Goal: Information Seeking & Learning: Learn about a topic

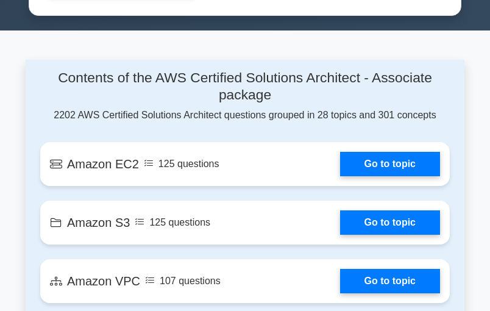
scroll to position [732, 0]
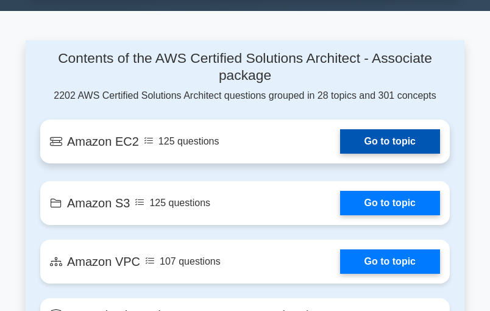
click at [366, 134] on link "Go to topic" at bounding box center [390, 141] width 100 height 24
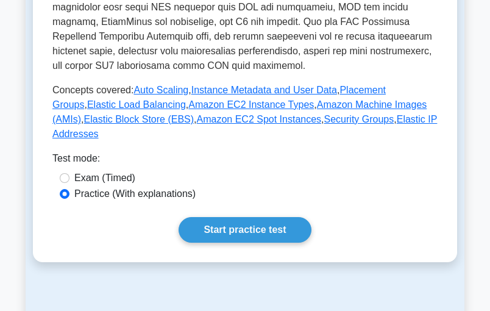
scroll to position [528, 0]
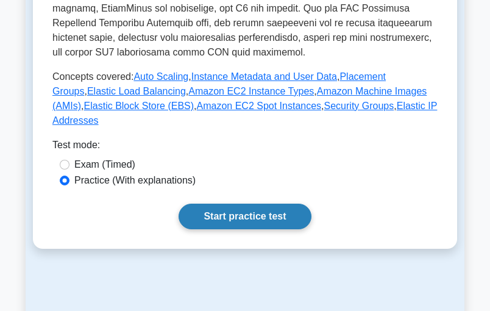
click at [240, 204] on link "Start practice test" at bounding box center [245, 217] width 132 height 26
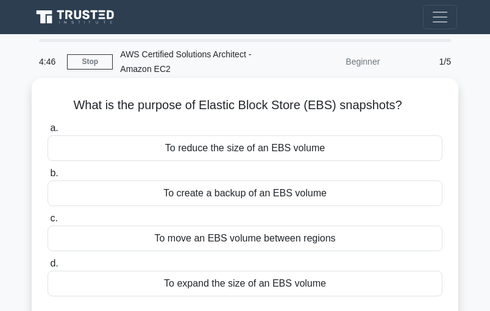
click at [253, 146] on div "To reduce the size of an EBS volume" at bounding box center [245, 148] width 395 height 26
click at [48, 132] on input "a. To reduce the size of an EBS volume" at bounding box center [48, 128] width 0 height 8
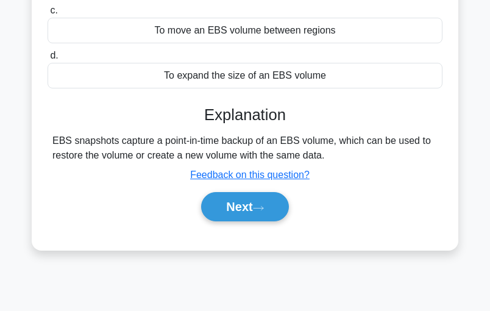
scroll to position [244, 0]
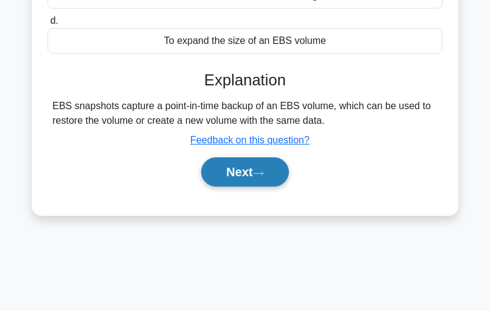
click at [264, 171] on icon at bounding box center [258, 173] width 11 height 7
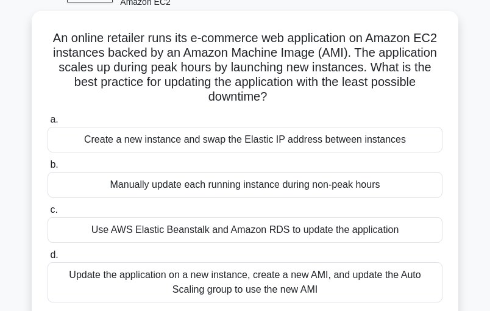
scroll to position [81, 0]
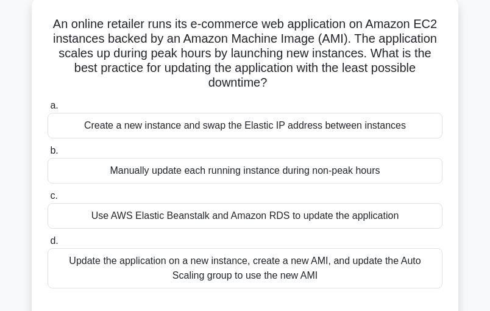
click at [226, 268] on div "Update the application on a new instance, create a new AMI, and update the Auto…" at bounding box center [245, 268] width 395 height 40
click at [48, 245] on input "d. Update the application on a new instance, create a new AMI, and update the A…" at bounding box center [48, 241] width 0 height 8
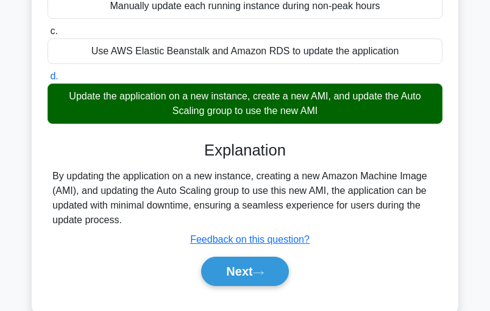
scroll to position [284, 0]
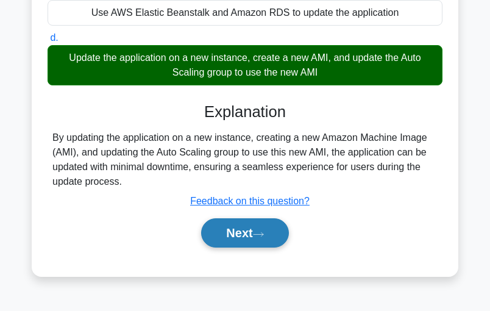
click at [252, 228] on button "Next" at bounding box center [244, 232] width 87 height 29
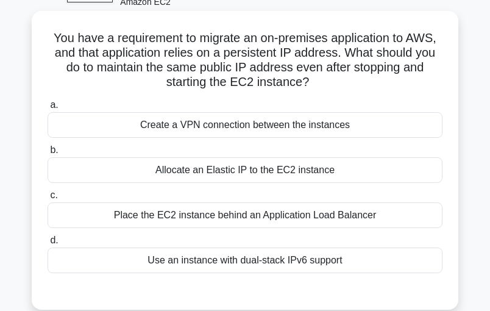
scroll to position [81, 0]
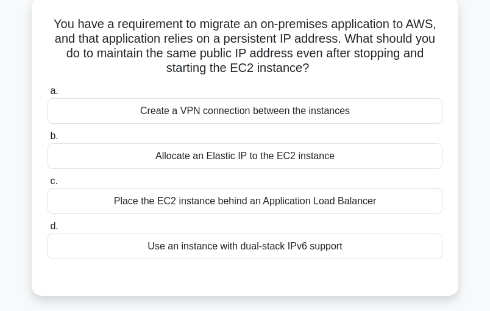
click at [241, 152] on div "Allocate an Elastic IP to the EC2 instance" at bounding box center [245, 156] width 395 height 26
click at [48, 140] on input "b. Allocate an Elastic IP to the EC2 instance" at bounding box center [48, 136] width 0 height 8
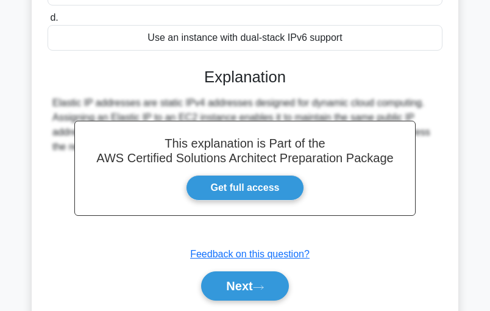
scroll to position [342, 0]
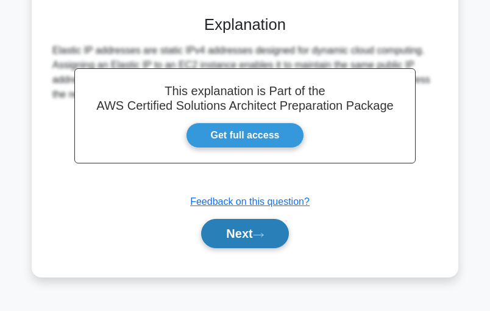
click at [264, 232] on icon at bounding box center [258, 235] width 11 height 7
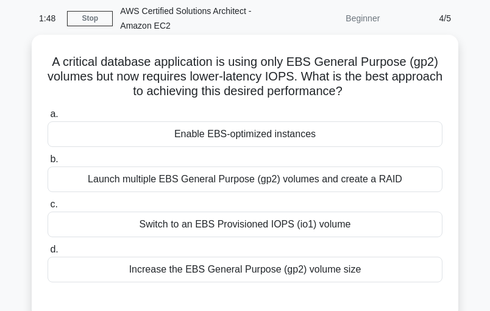
scroll to position [57, 0]
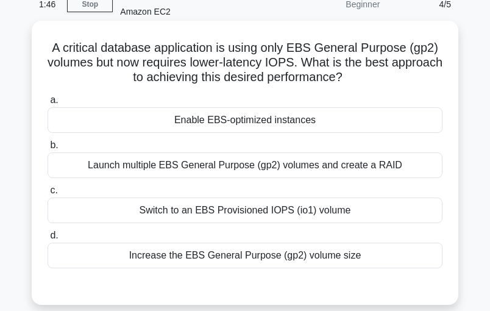
click at [181, 248] on div "Increase the EBS General Purpose (gp2) volume size" at bounding box center [245, 256] width 395 height 26
click at [48, 240] on input "d. Increase the EBS General Purpose (gp2) volume size" at bounding box center [48, 236] width 0 height 8
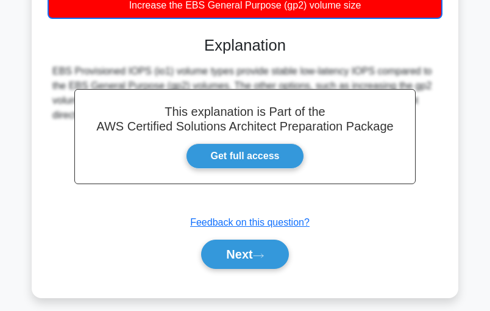
scroll to position [342, 0]
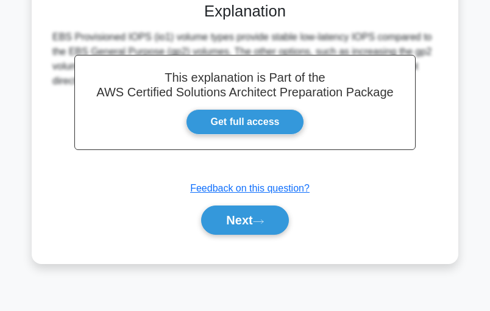
click at [264, 199] on div "This explanation is Part of the AWS Certified Solutions Architect Preparation P…" at bounding box center [245, 113] width 395 height 253
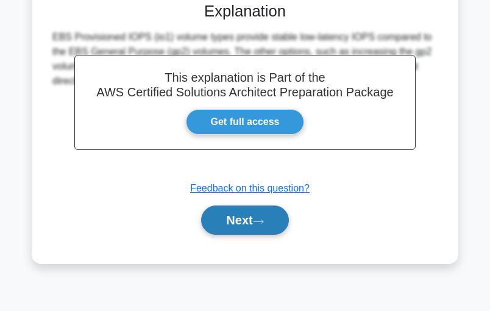
click at [249, 216] on button "Next" at bounding box center [244, 219] width 87 height 29
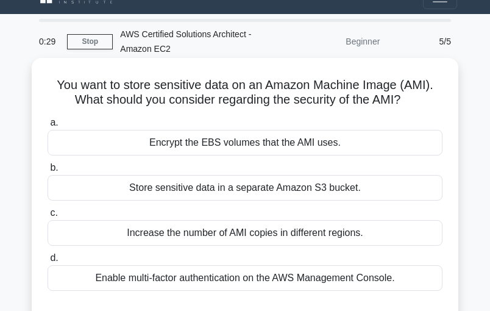
scroll to position [40, 0]
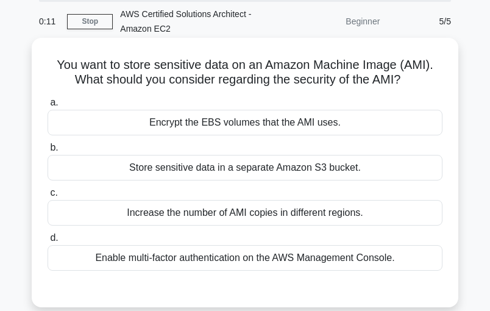
click at [308, 216] on div "Increase the number of AMI copies in different regions." at bounding box center [245, 213] width 395 height 26
click at [48, 197] on input "c. Increase the number of AMI copies in different regions." at bounding box center [48, 193] width 0 height 8
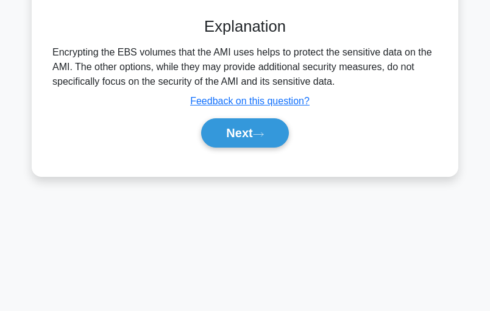
scroll to position [342, 0]
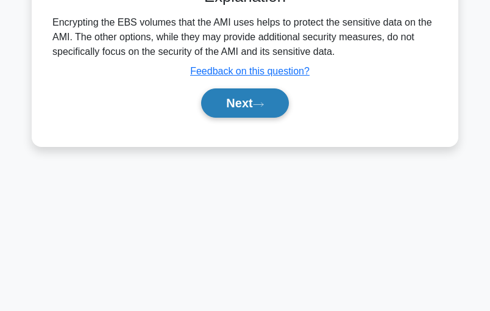
click at [241, 96] on button "Next" at bounding box center [244, 102] width 87 height 29
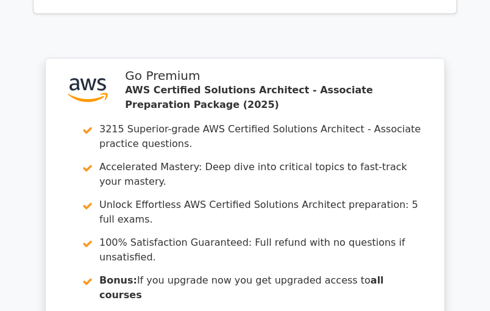
scroll to position [1703, 0]
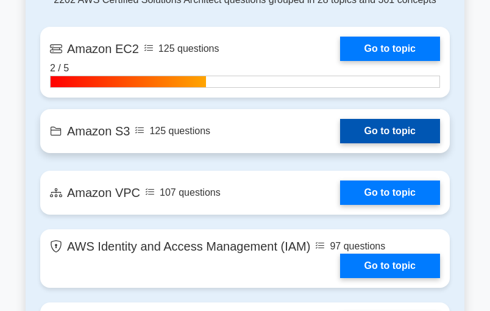
scroll to position [813, 0]
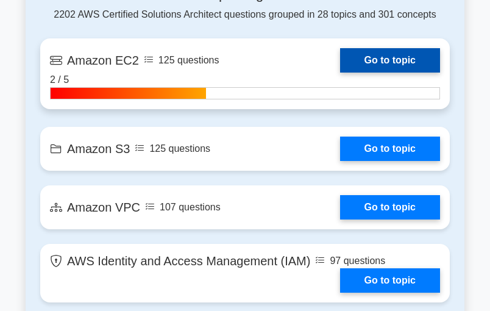
click at [386, 50] on link "Go to topic" at bounding box center [390, 60] width 100 height 24
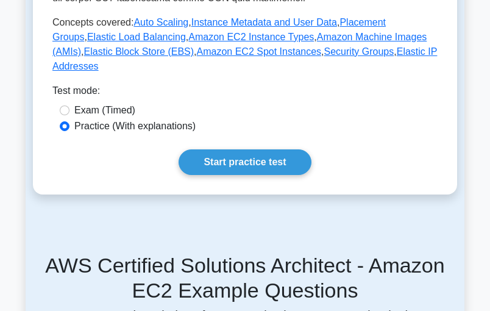
scroll to position [691, 0]
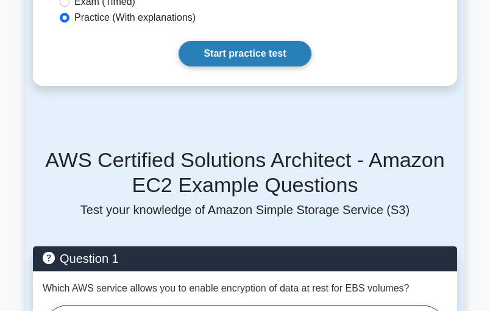
click at [243, 41] on link "Start practice test" at bounding box center [245, 54] width 132 height 26
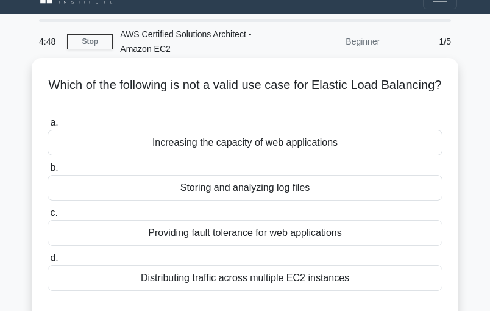
scroll to position [40, 0]
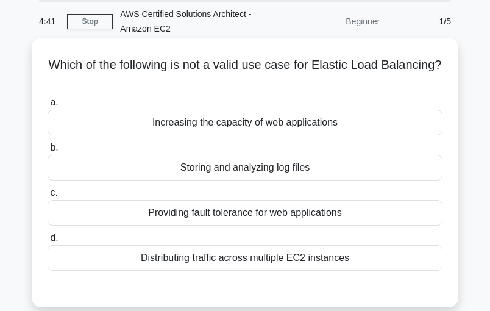
click at [229, 166] on div "Storing and analyzing log files" at bounding box center [245, 168] width 395 height 26
click at [48, 152] on input "b. Storing and analyzing log files" at bounding box center [48, 148] width 0 height 8
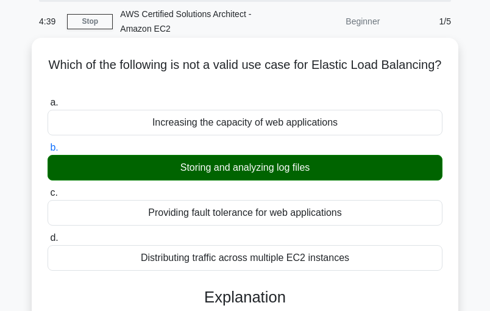
scroll to position [203, 0]
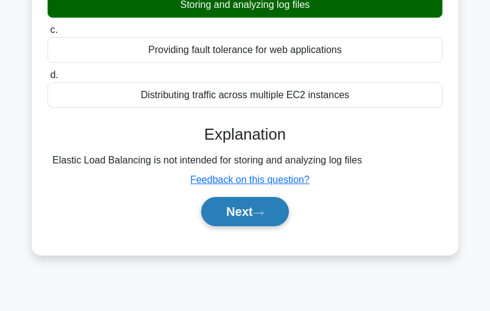
click at [262, 205] on button "Next" at bounding box center [244, 211] width 87 height 29
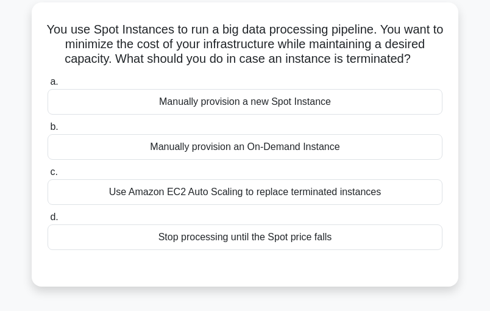
scroll to position [40, 0]
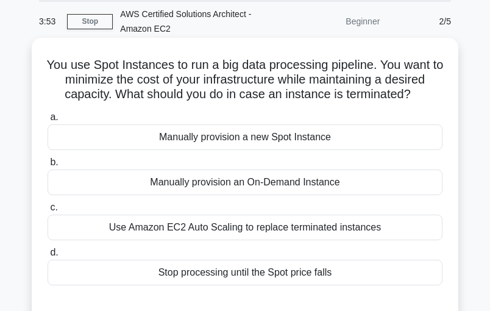
click at [296, 229] on div "Use Amazon EC2 Auto Scaling to replace terminated instances" at bounding box center [245, 228] width 395 height 26
click at [48, 212] on input "c. Use Amazon EC2 Auto Scaling to replace terminated instances" at bounding box center [48, 208] width 0 height 8
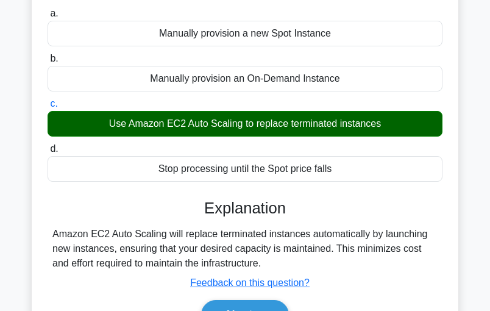
scroll to position [162, 0]
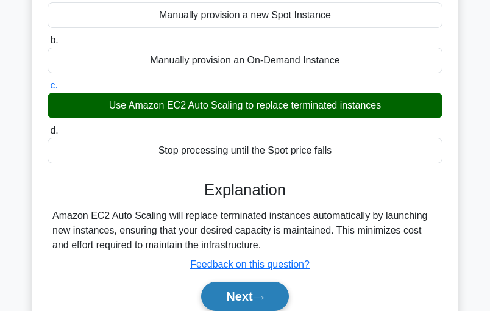
click at [248, 291] on button "Next" at bounding box center [244, 296] width 87 height 29
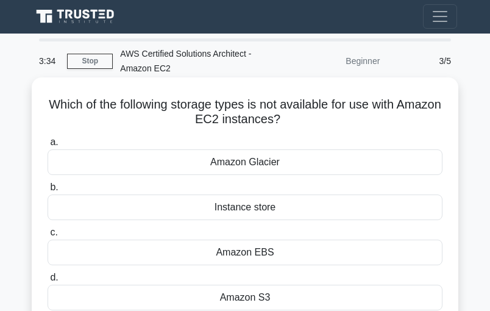
scroll to position [0, 0]
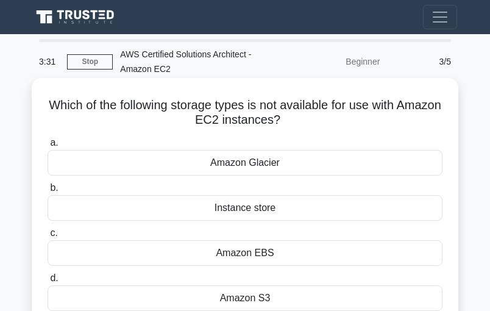
click at [257, 161] on div "Amazon Glacier" at bounding box center [245, 163] width 395 height 26
click at [48, 147] on input "a. Amazon Glacier" at bounding box center [48, 143] width 0 height 8
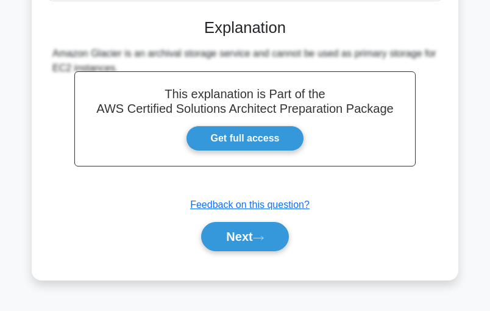
scroll to position [342, 0]
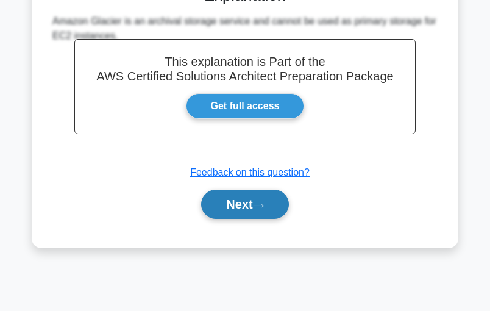
click at [245, 202] on button "Next" at bounding box center [244, 204] width 87 height 29
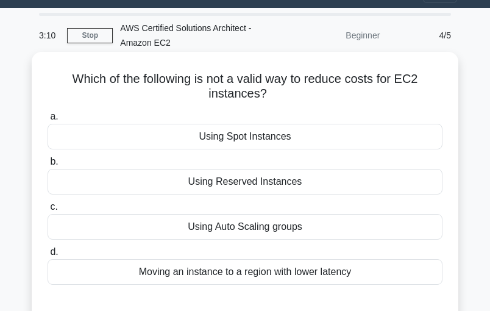
scroll to position [40, 0]
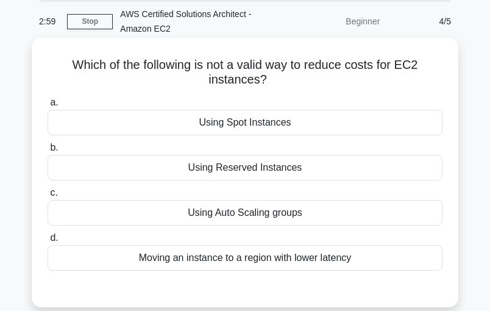
click at [219, 257] on div "Moving an instance to a region with lower latency" at bounding box center [245, 258] width 395 height 26
click at [48, 242] on input "d. Moving an instance to a region with lower latency" at bounding box center [48, 238] width 0 height 8
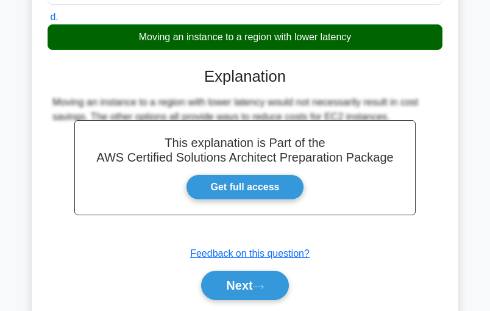
scroll to position [284, 0]
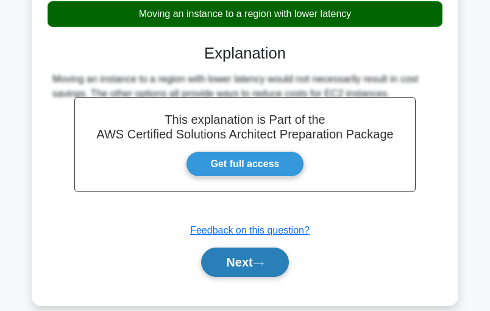
click at [270, 258] on button "Next" at bounding box center [244, 262] width 87 height 29
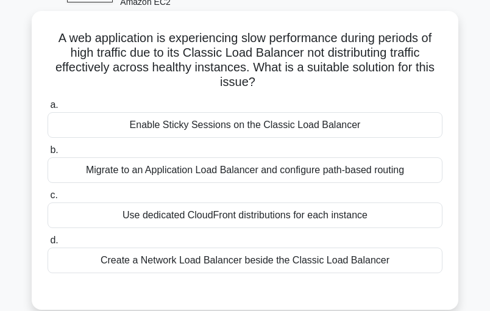
scroll to position [81, 0]
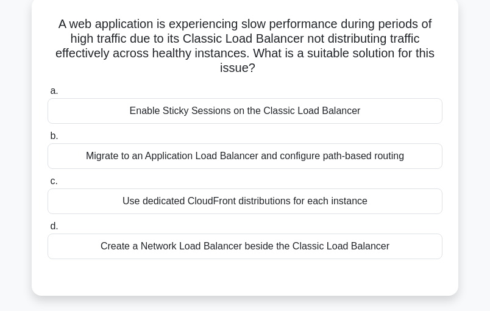
click at [213, 255] on div "Create a Network Load Balancer beside the Classic Load Balancer" at bounding box center [245, 246] width 395 height 26
click at [48, 230] on input "d. Create a Network Load Balancer beside the Classic Load Balancer" at bounding box center [48, 227] width 0 height 8
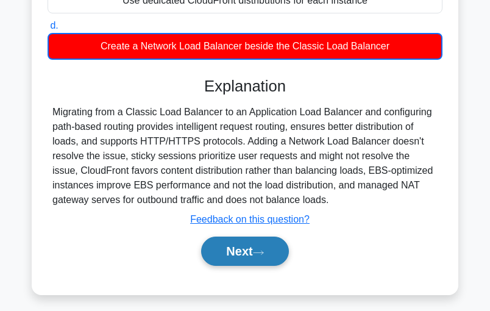
scroll to position [342, 0]
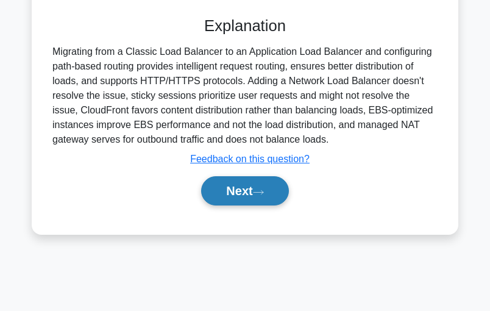
click at [234, 191] on button "Next" at bounding box center [244, 190] width 87 height 29
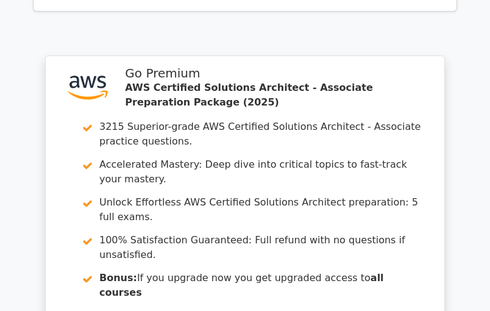
scroll to position [1625, 0]
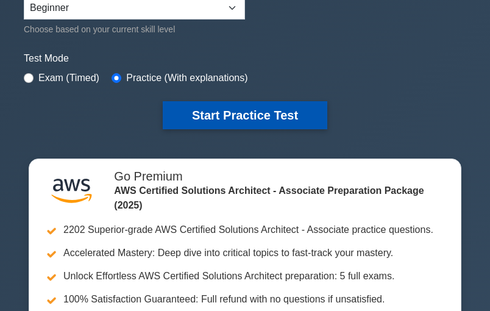
scroll to position [325, 0]
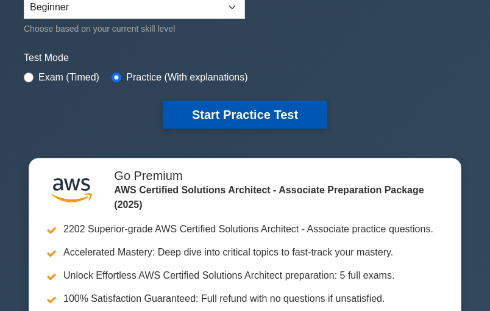
click at [255, 108] on button "Start Practice Test" at bounding box center [245, 115] width 165 height 28
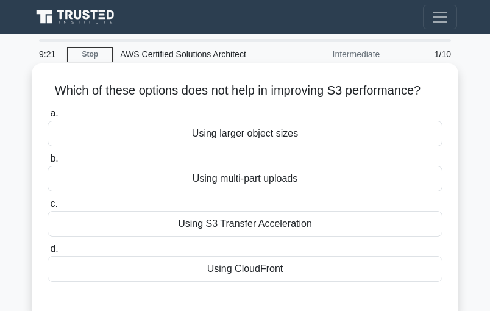
click at [261, 272] on div "Using CloudFront" at bounding box center [245, 269] width 395 height 26
click at [48, 253] on input "d. Using CloudFront" at bounding box center [48, 249] width 0 height 8
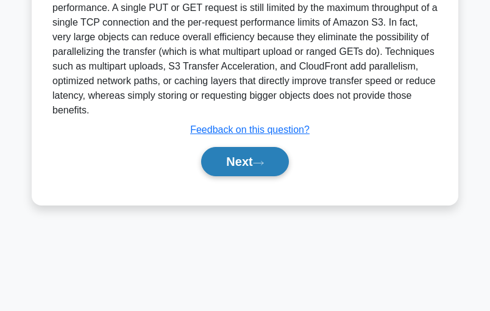
click at [241, 163] on button "Next" at bounding box center [244, 161] width 87 height 29
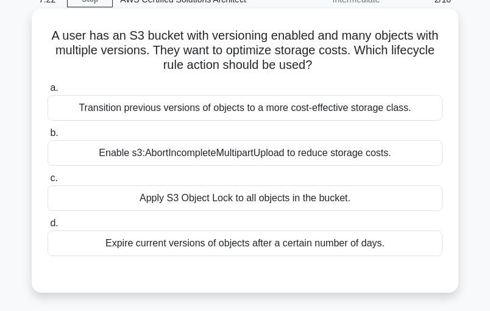
scroll to position [40, 0]
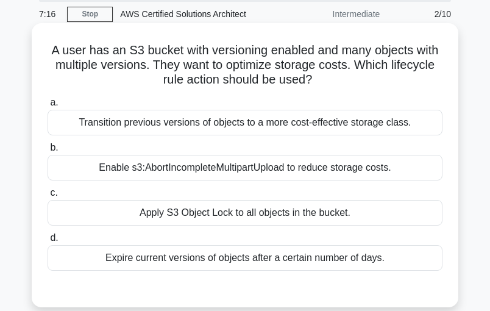
click at [242, 167] on div "Enable s3:AbortIncompleteMultipartUpload to reduce storage costs." at bounding box center [245, 168] width 395 height 26
click at [48, 152] on input "b. Enable s3:AbortIncompleteMultipartUpload to reduce storage costs." at bounding box center [48, 148] width 0 height 8
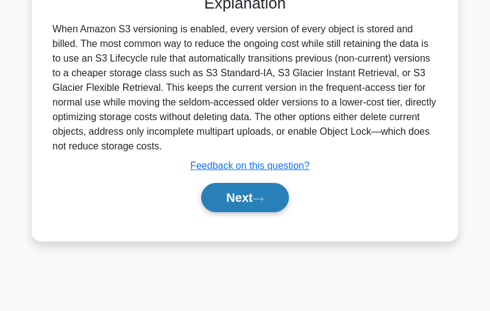
scroll to position [342, 0]
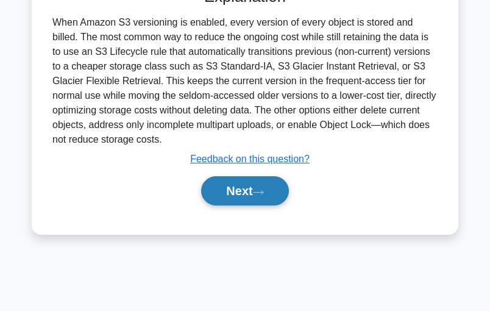
click at [235, 194] on button "Next" at bounding box center [244, 190] width 87 height 29
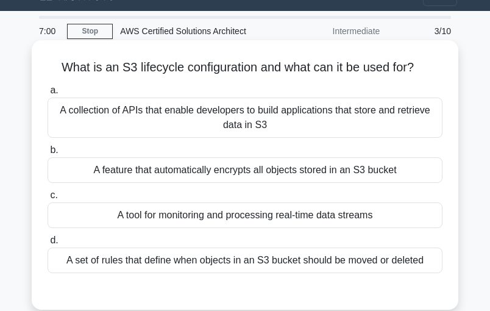
scroll to position [0, 0]
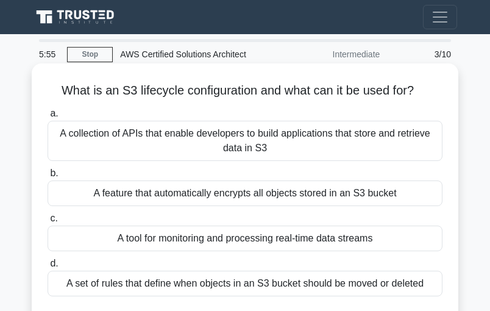
click at [169, 291] on div "A set of rules that define when objects in an S3 bucket should be moved or dele…" at bounding box center [245, 284] width 395 height 26
click at [48, 268] on input "d. A set of rules that define when objects in an S3 bucket should be moved or d…" at bounding box center [48, 264] width 0 height 8
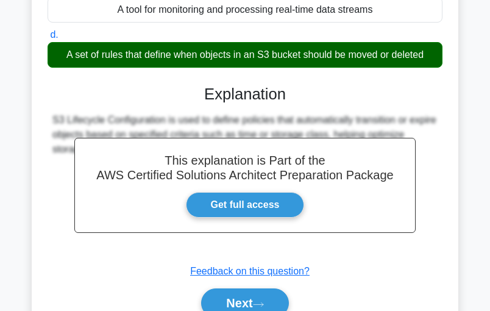
scroll to position [325, 0]
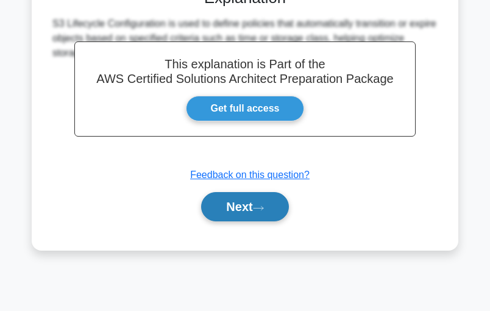
click at [254, 205] on button "Next" at bounding box center [244, 206] width 87 height 29
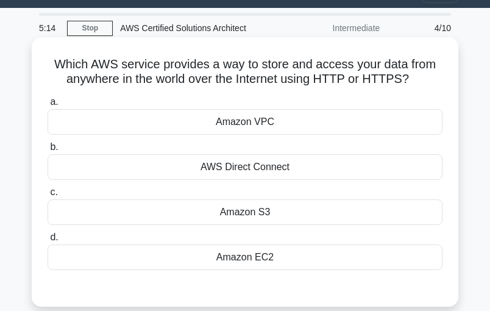
scroll to position [40, 0]
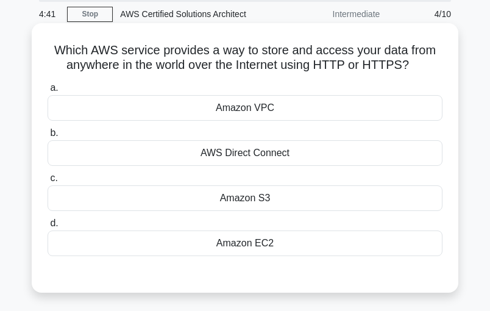
click at [289, 198] on div "Amazon S3" at bounding box center [245, 198] width 395 height 26
click at [48, 182] on input "c. Amazon S3" at bounding box center [48, 178] width 0 height 8
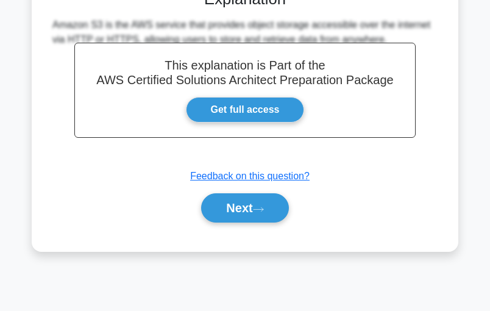
scroll to position [325, 0]
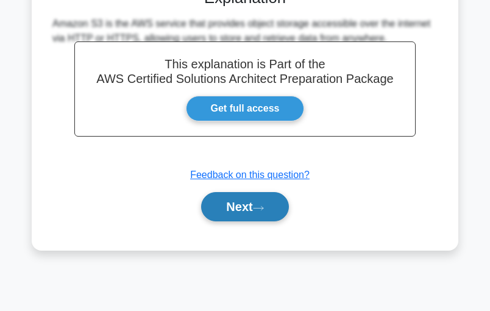
click at [251, 208] on button "Next" at bounding box center [244, 206] width 87 height 29
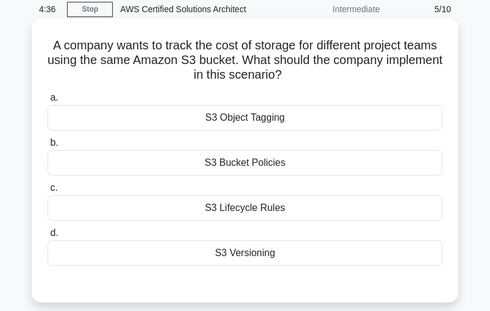
scroll to position [0, 0]
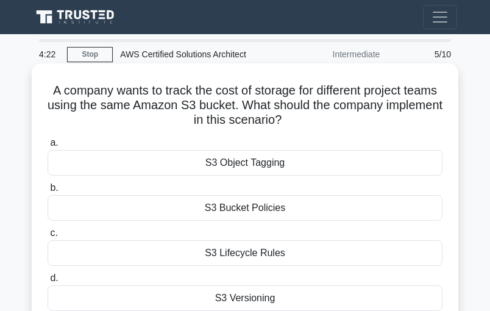
click at [251, 165] on div "S3 Object Tagging" at bounding box center [245, 163] width 395 height 26
click at [48, 147] on input "a. S3 Object Tagging" at bounding box center [48, 143] width 0 height 8
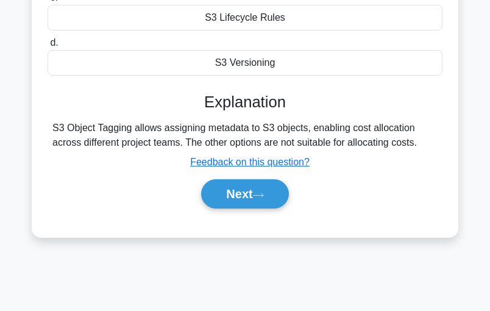
scroll to position [244, 0]
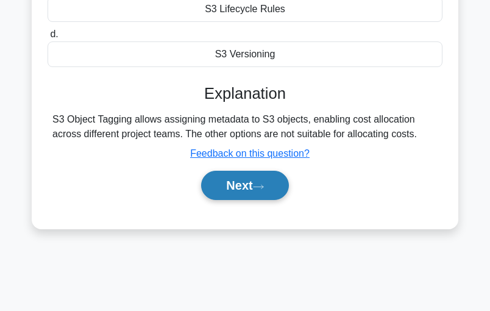
click at [252, 193] on button "Next" at bounding box center [244, 185] width 87 height 29
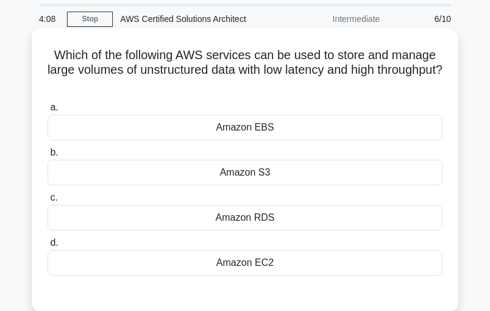
scroll to position [0, 0]
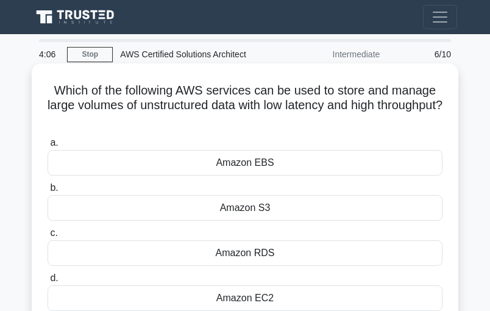
click at [262, 158] on div "Amazon EBS" at bounding box center [245, 163] width 395 height 26
click at [48, 147] on input "a. Amazon EBS" at bounding box center [48, 143] width 0 height 8
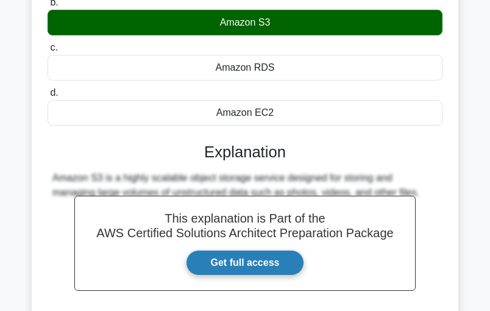
scroll to position [244, 0]
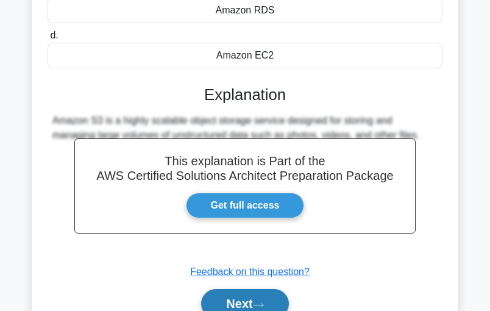
click at [261, 302] on icon at bounding box center [258, 305] width 11 height 7
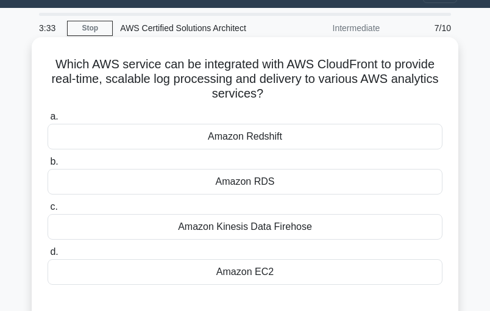
scroll to position [40, 0]
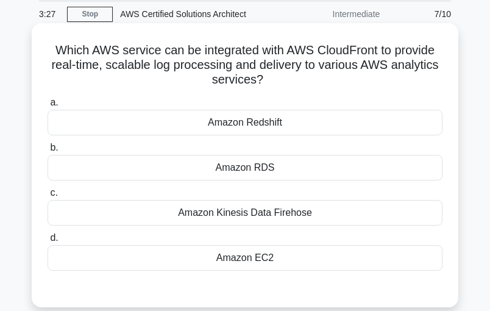
click at [285, 215] on div "Amazon Kinesis Data Firehose" at bounding box center [245, 213] width 395 height 26
click at [48, 197] on input "c. Amazon Kinesis Data Firehose" at bounding box center [48, 193] width 0 height 8
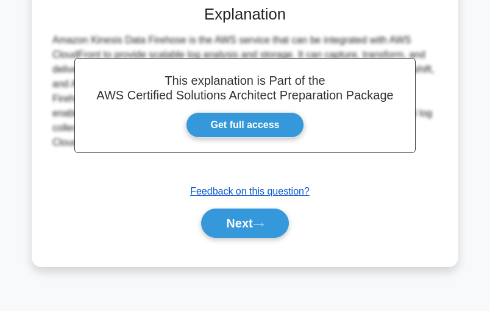
scroll to position [325, 0]
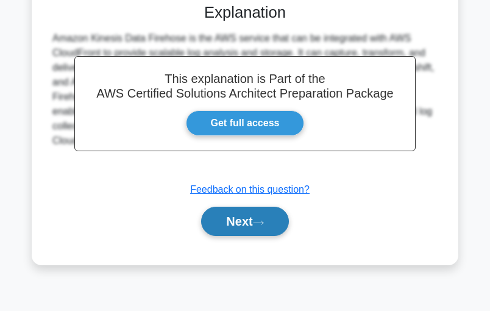
click at [247, 208] on button "Next" at bounding box center [244, 221] width 87 height 29
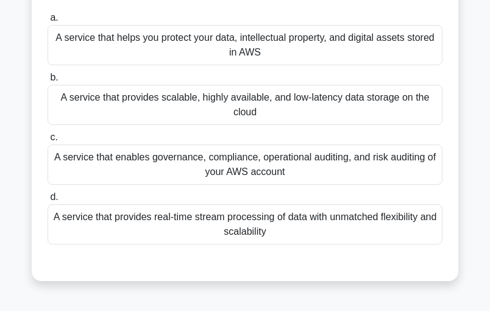
scroll to position [81, 0]
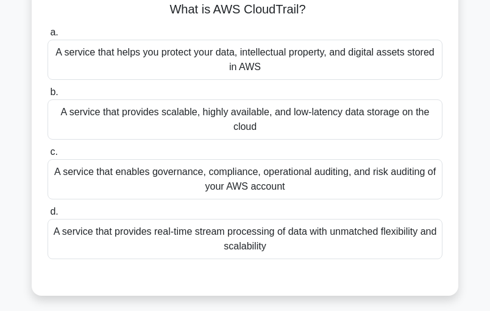
click at [266, 177] on div "A service that enables governance, compliance, operational auditing, and risk a…" at bounding box center [245, 179] width 395 height 40
click at [48, 156] on input "c. A service that enables governance, compliance, operational auditing, and ris…" at bounding box center [48, 152] width 0 height 8
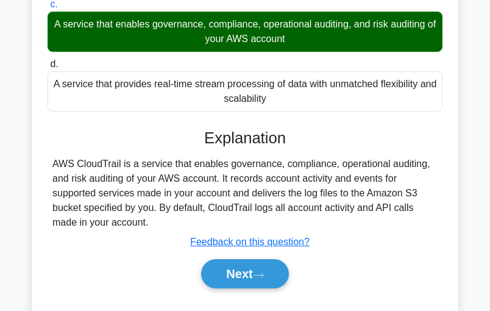
scroll to position [244, 0]
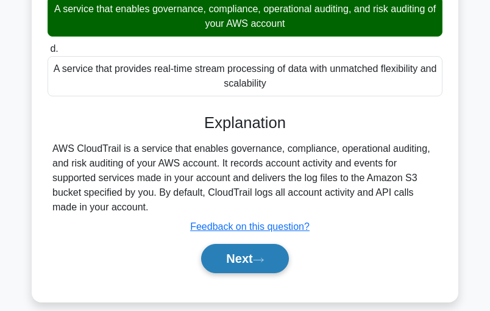
click at [256, 252] on button "Next" at bounding box center [244, 258] width 87 height 29
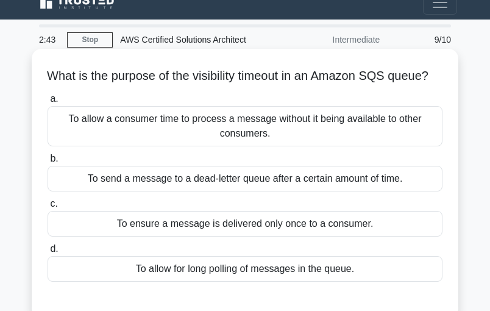
scroll to position [40, 0]
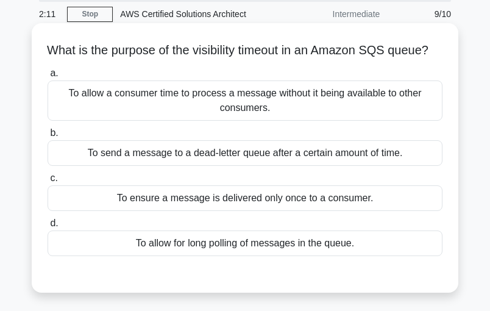
click at [237, 256] on div "To allow for long polling of messages in the queue." at bounding box center [245, 243] width 395 height 26
click at [48, 227] on input "d. To allow for long polling of messages in the queue." at bounding box center [48, 223] width 0 height 8
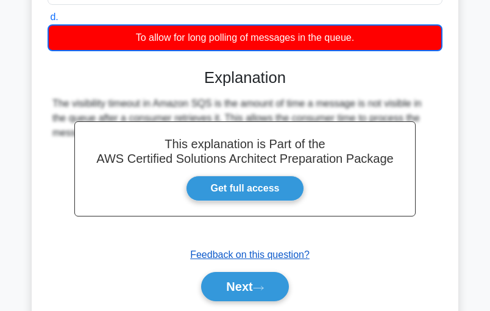
scroll to position [284, 0]
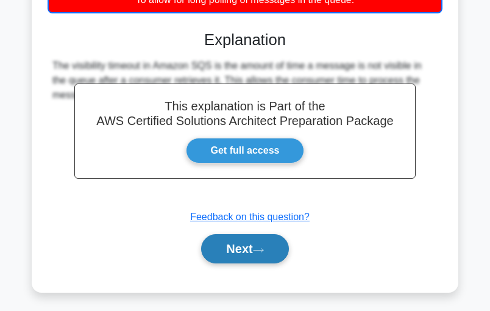
click at [248, 262] on button "Next" at bounding box center [244, 248] width 87 height 29
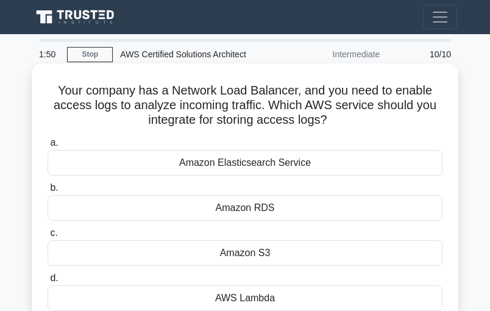
scroll to position [40, 0]
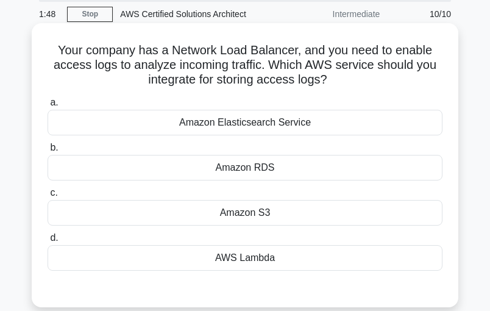
click at [273, 215] on div "Amazon S3" at bounding box center [245, 213] width 395 height 26
click at [48, 197] on input "c. Amazon S3" at bounding box center [48, 193] width 0 height 8
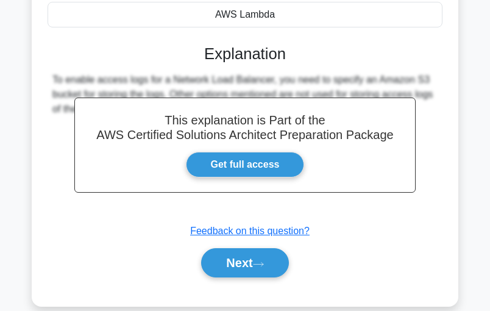
scroll to position [342, 0]
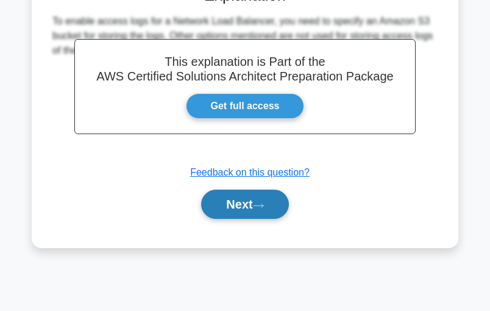
click at [244, 205] on button "Next" at bounding box center [244, 204] width 87 height 29
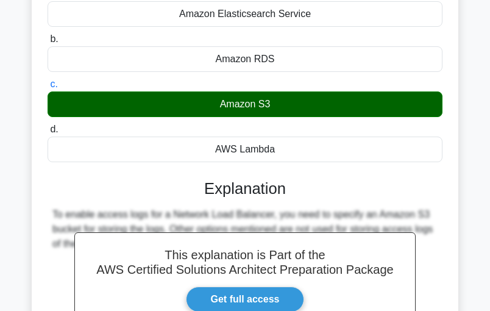
scroll to position [162, 0]
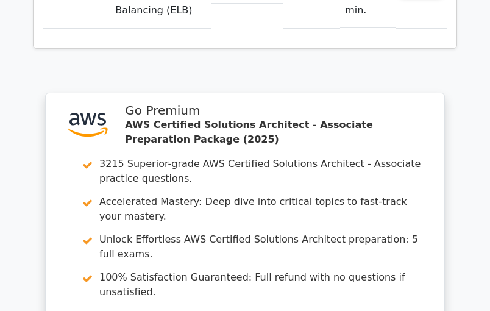
scroll to position [2057, 0]
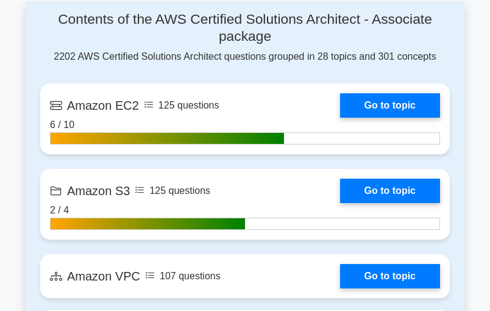
scroll to position [732, 0]
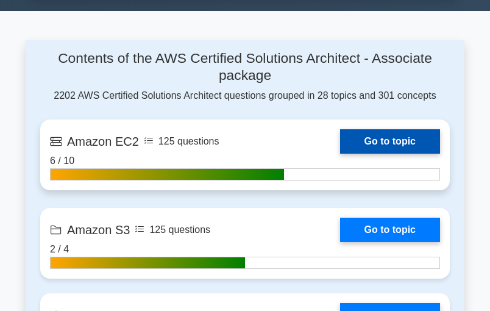
click at [381, 138] on link "Go to topic" at bounding box center [390, 141] width 100 height 24
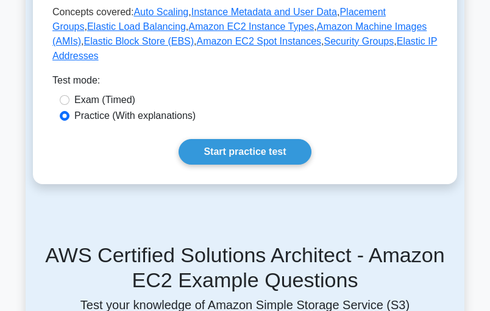
scroll to position [569, 0]
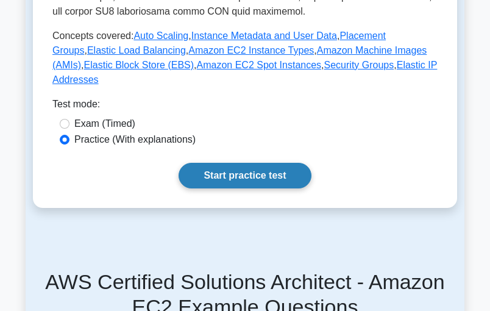
click at [235, 163] on link "Start practice test" at bounding box center [245, 176] width 132 height 26
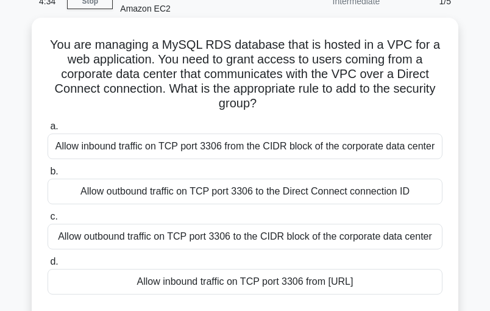
scroll to position [81, 0]
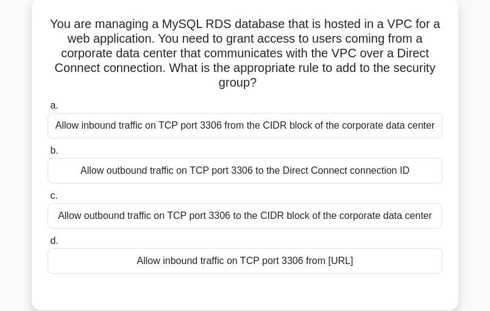
click at [219, 265] on div "Allow inbound traffic on TCP port 3306 from [URL]" at bounding box center [245, 261] width 395 height 26
click at [48, 245] on input "d. Allow inbound traffic on TCP port 3306 from [URL]" at bounding box center [48, 241] width 0 height 8
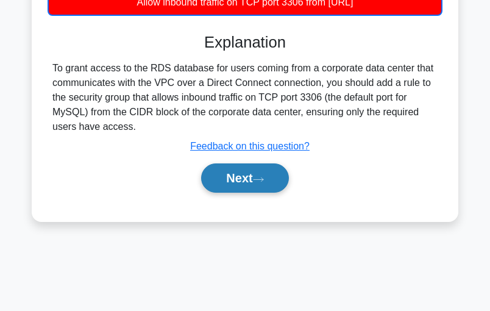
scroll to position [342, 0]
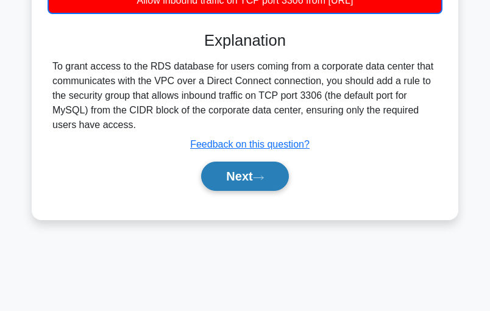
click at [243, 185] on button "Next" at bounding box center [244, 176] width 87 height 29
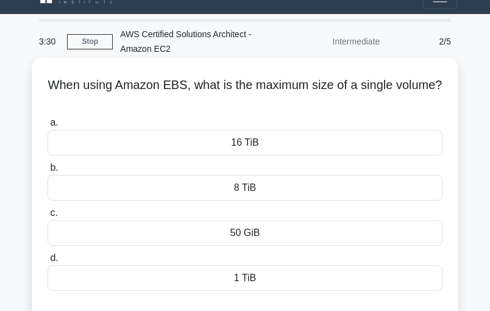
scroll to position [40, 0]
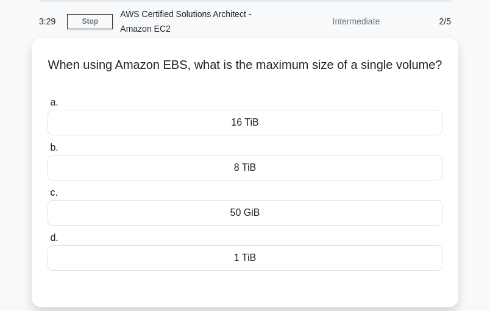
click at [244, 163] on div "8 TiB" at bounding box center [245, 168] width 395 height 26
click at [48, 152] on input "b. 8 TiB" at bounding box center [48, 148] width 0 height 8
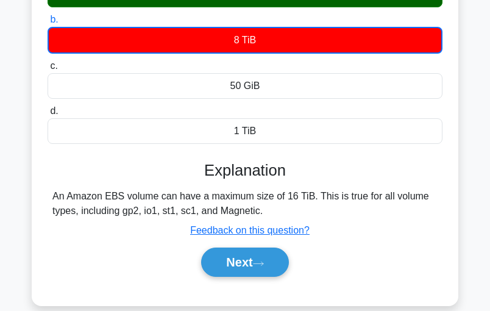
scroll to position [81, 0]
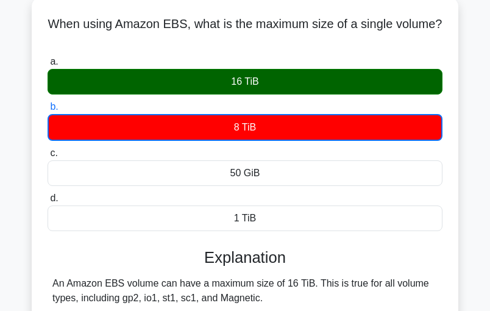
click at [252, 65] on label "a. 16 TiB" at bounding box center [245, 74] width 395 height 40
click at [48, 65] on input "a. 16 TiB" at bounding box center [48, 62] width 0 height 8
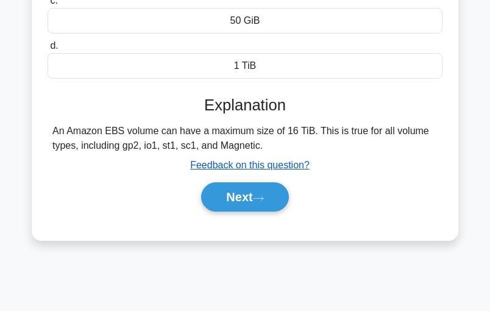
scroll to position [244, 0]
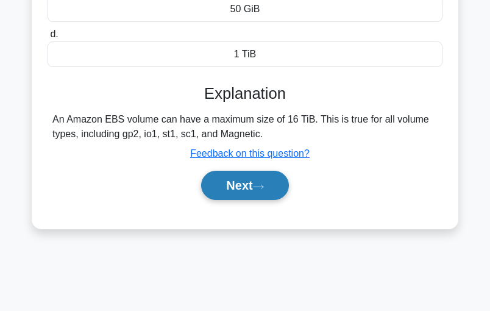
click at [235, 185] on button "Next" at bounding box center [244, 185] width 87 height 29
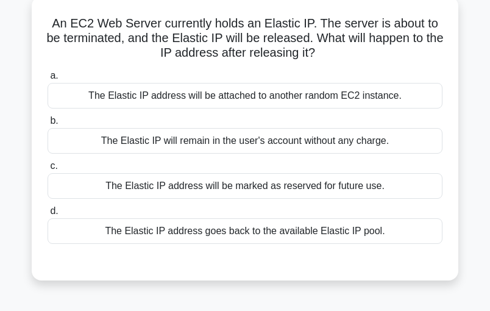
scroll to position [81, 0]
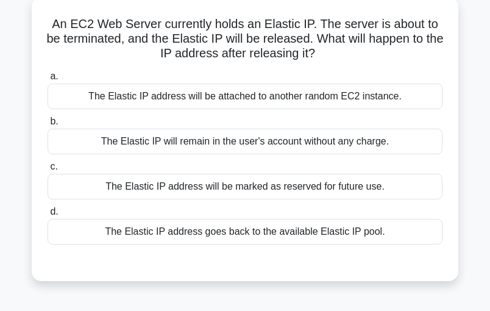
click at [218, 91] on div "The Elastic IP address will be attached to another random EC2 instance." at bounding box center [245, 97] width 395 height 26
click at [48, 80] on input "a. The Elastic IP address will be attached to another random EC2 instance." at bounding box center [48, 77] width 0 height 8
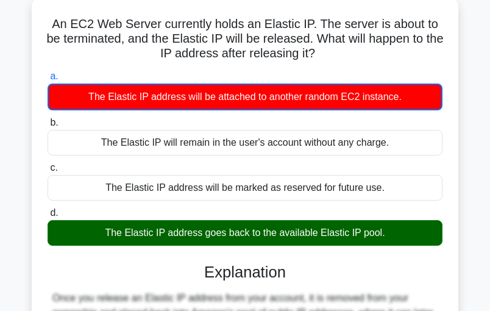
click at [195, 220] on div "The Elastic IP address goes back to the available Elastic IP pool." at bounding box center [245, 233] width 395 height 26
click at [48, 217] on input "d. The Elastic IP address goes back to the available Elastic IP pool." at bounding box center [48, 213] width 0 height 8
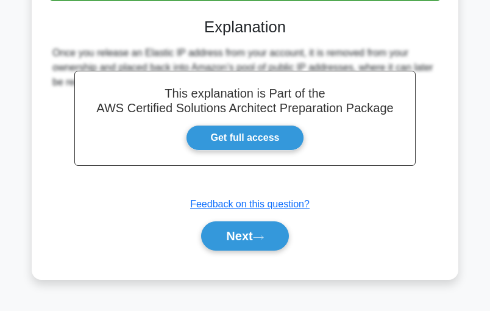
scroll to position [342, 0]
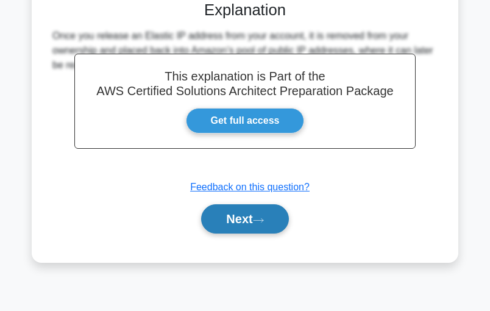
click at [246, 219] on button "Next" at bounding box center [244, 218] width 87 height 29
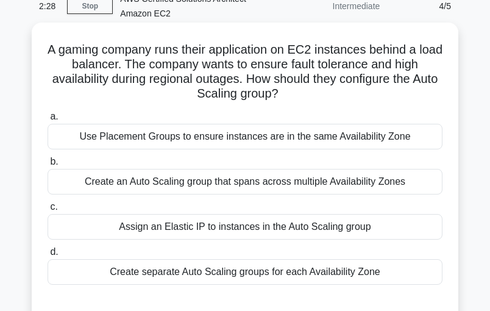
scroll to position [81, 0]
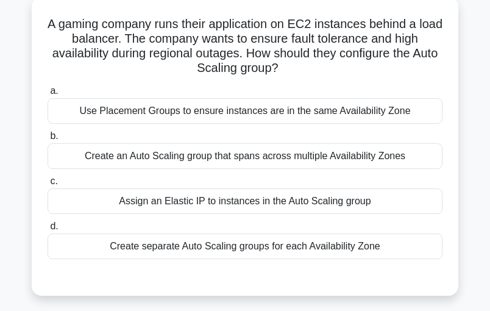
click at [144, 157] on div "Create an Auto Scaling group that spans across multiple Availability Zones" at bounding box center [245, 156] width 395 height 26
click at [48, 140] on input "b. Create an Auto Scaling group that spans across multiple Availability Zones" at bounding box center [48, 136] width 0 height 8
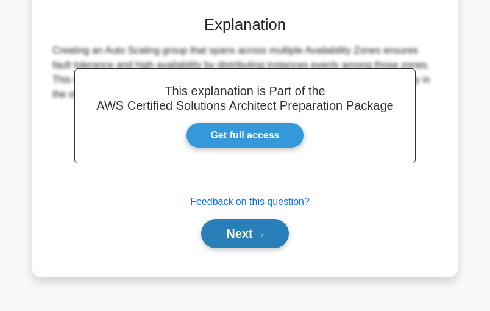
click at [237, 236] on button "Next" at bounding box center [244, 233] width 87 height 29
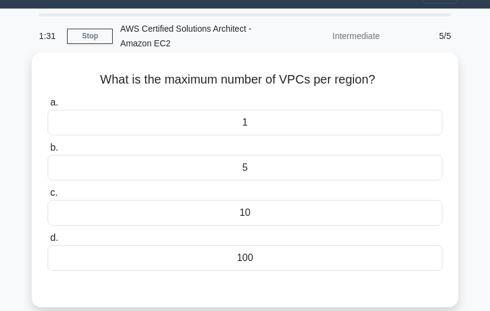
scroll to position [40, 0]
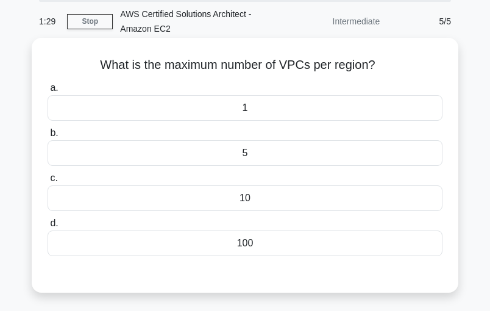
click at [249, 152] on div "5" at bounding box center [245, 153] width 395 height 26
click at [48, 137] on input "b. 5" at bounding box center [48, 133] width 0 height 8
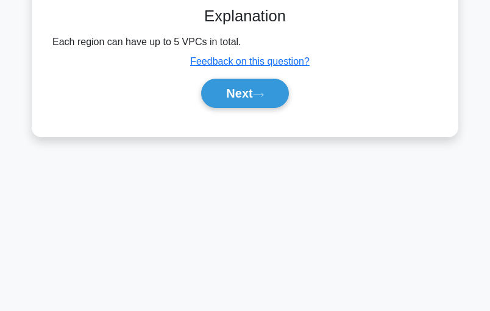
scroll to position [325, 0]
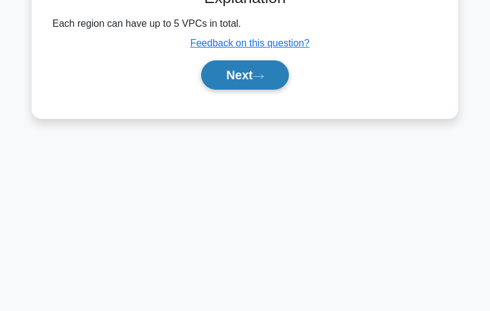
click at [239, 60] on button "Next" at bounding box center [244, 74] width 87 height 29
click at [235, 67] on button "Next" at bounding box center [244, 74] width 87 height 29
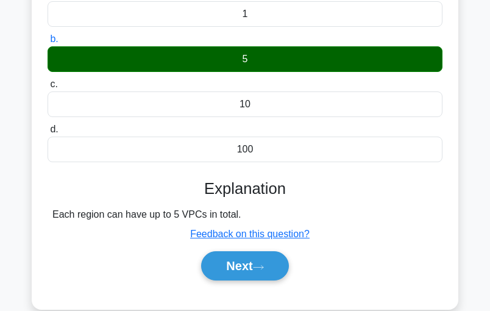
scroll to position [81, 0]
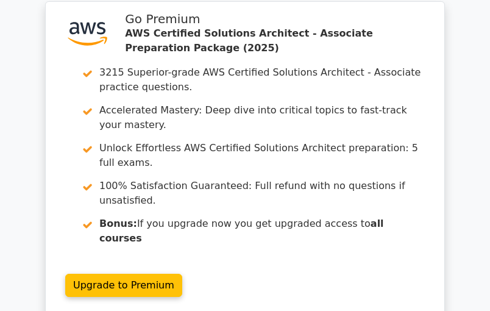
scroll to position [1837, 0]
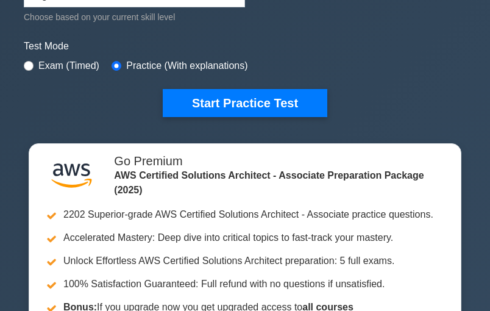
scroll to position [366, 0]
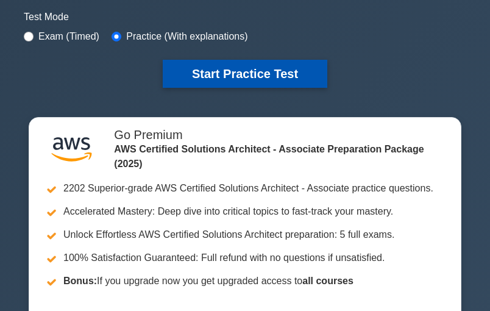
click at [244, 66] on button "Start Practice Test" at bounding box center [245, 74] width 165 height 28
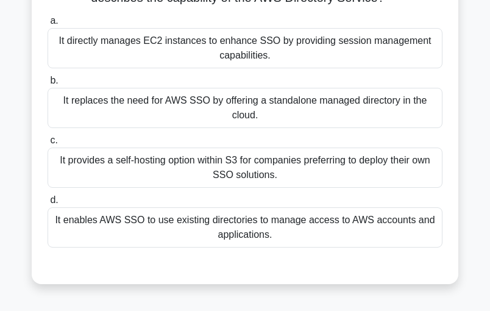
scroll to position [122, 0]
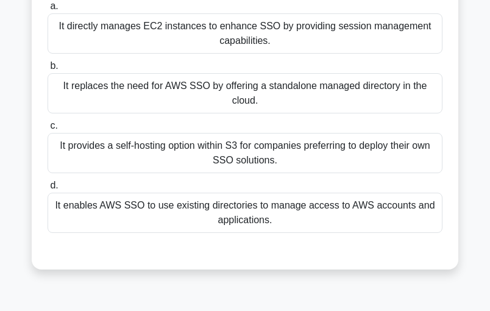
click at [228, 150] on div "It provides a self-hosting option within S3 for companies preferring to deploy …" at bounding box center [245, 153] width 395 height 40
click at [48, 130] on input "c. It provides a self-hosting option within S3 for companies preferring to depl…" at bounding box center [48, 126] width 0 height 8
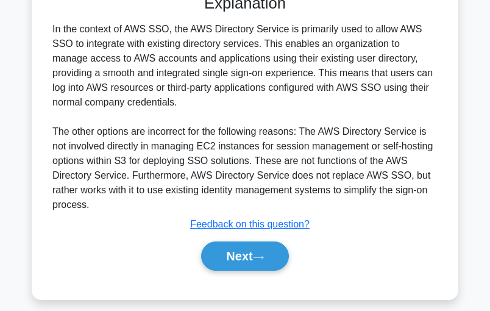
scroll to position [390, 0]
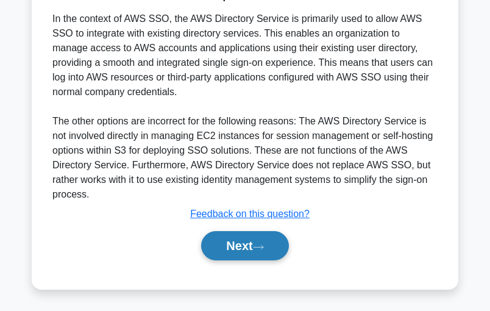
click at [258, 250] on button "Next" at bounding box center [244, 245] width 87 height 29
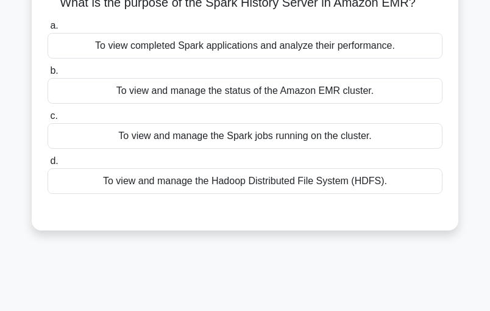
scroll to position [0, 0]
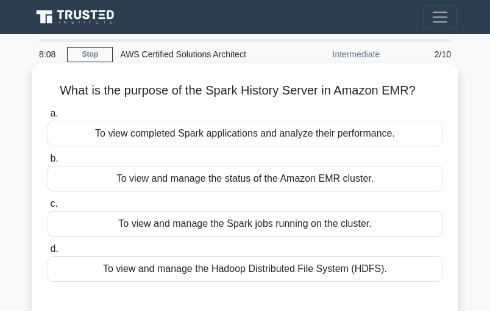
click at [175, 134] on div "To view completed Spark applications and analyze their performance." at bounding box center [245, 134] width 395 height 26
click at [48, 118] on input "a. To view completed Spark applications and analyze their performance." at bounding box center [48, 114] width 0 height 8
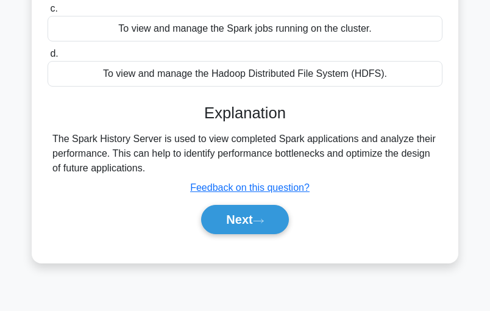
scroll to position [203, 0]
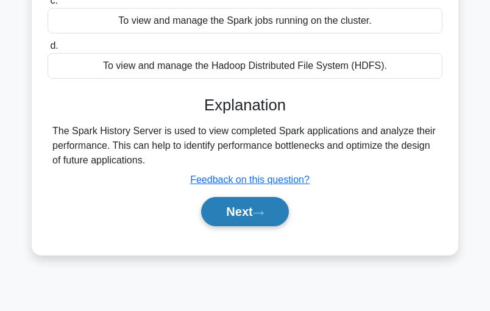
click at [260, 207] on button "Next" at bounding box center [244, 211] width 87 height 29
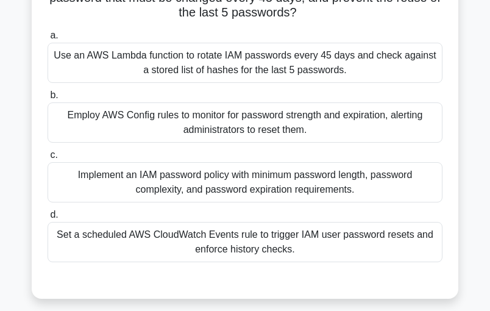
scroll to position [122, 0]
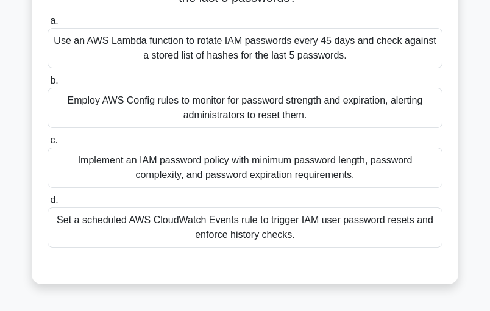
click at [188, 165] on div "Implement an IAM password policy with minimum password length, password complex…" at bounding box center [245, 168] width 395 height 40
click at [48, 144] on input "c. Implement an IAM password policy with minimum password length, password comp…" at bounding box center [48, 141] width 0 height 8
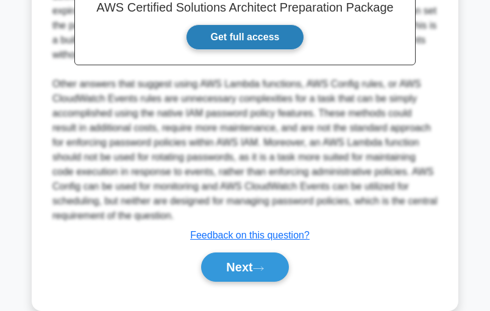
scroll to position [490, 0]
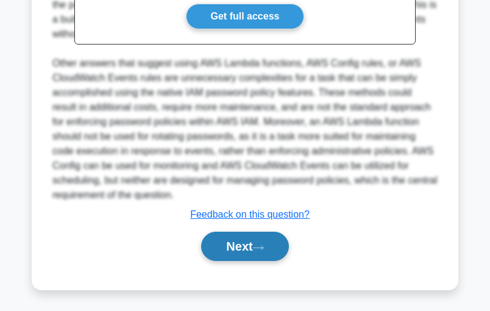
drag, startPoint x: 249, startPoint y: 238, endPoint x: 246, endPoint y: 230, distance: 7.7
click at [248, 235] on button "Next" at bounding box center [244, 246] width 87 height 29
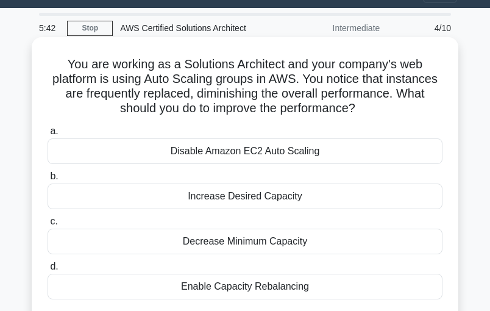
scroll to position [40, 0]
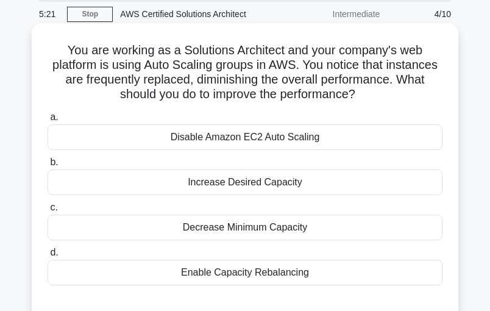
click at [237, 184] on div "Increase Desired Capacity" at bounding box center [245, 182] width 395 height 26
click at [48, 166] on input "b. Increase Desired Capacity" at bounding box center [48, 162] width 0 height 8
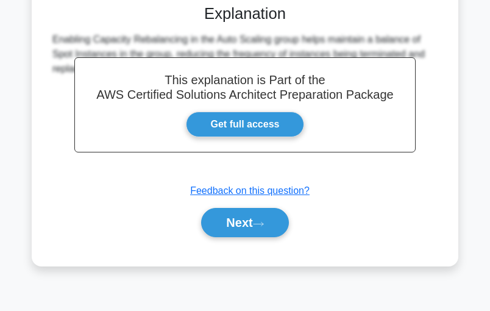
scroll to position [342, 0]
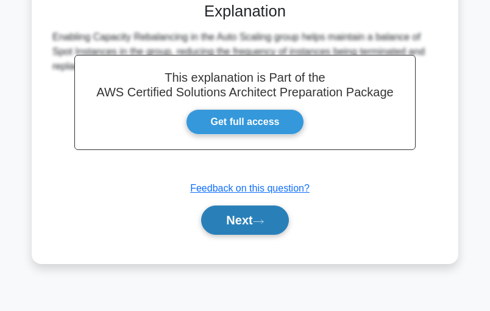
click at [251, 216] on button "Next" at bounding box center [244, 219] width 87 height 29
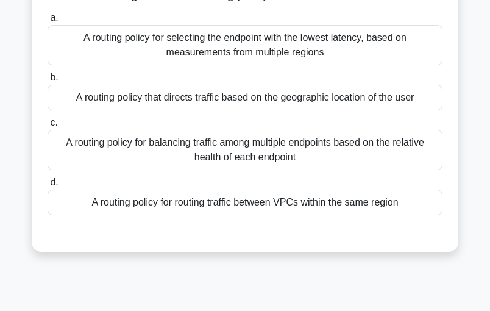
scroll to position [81, 0]
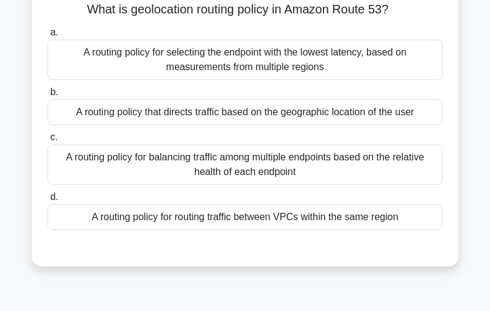
click at [225, 218] on div "A routing policy for routing traffic between VPCs within the same region" at bounding box center [245, 217] width 395 height 26
click at [48, 201] on input "d. A routing policy for routing traffic between VPCs within the same region" at bounding box center [48, 197] width 0 height 8
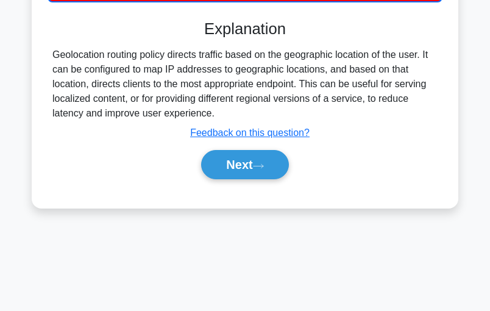
scroll to position [342, 0]
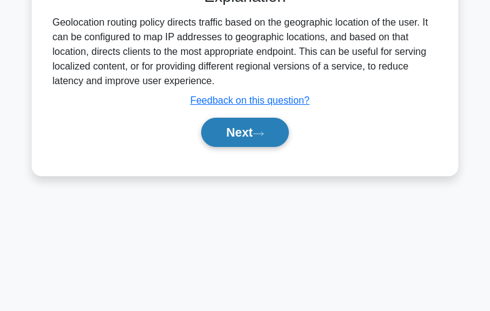
click at [260, 132] on icon at bounding box center [258, 133] width 11 height 7
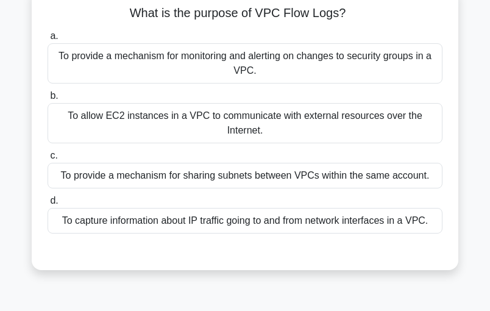
scroll to position [57, 0]
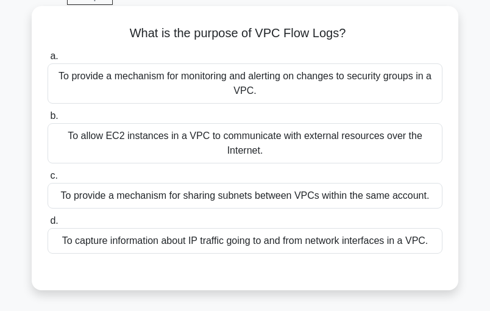
click at [223, 199] on div "To provide a mechanism for sharing subnets between VPCs within the same account." at bounding box center [245, 196] width 395 height 26
click at [48, 180] on input "c. To provide a mechanism for sharing subnets between VPCs within the same acco…" at bounding box center [48, 176] width 0 height 8
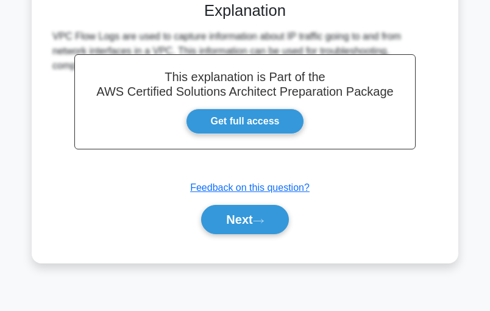
scroll to position [342, 0]
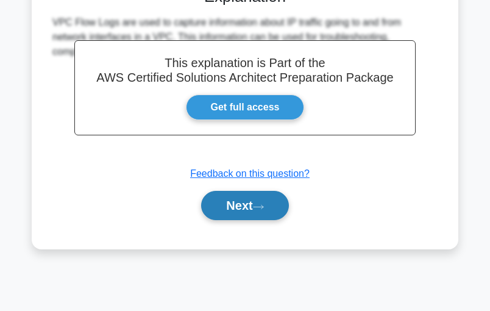
click at [252, 204] on button "Next" at bounding box center [244, 205] width 87 height 29
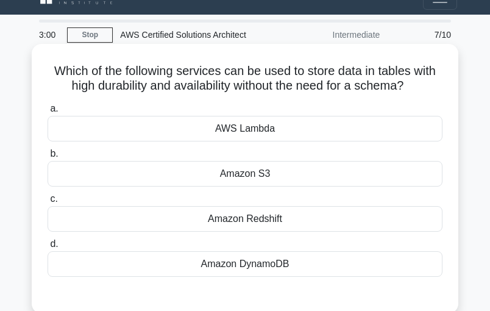
scroll to position [0, 0]
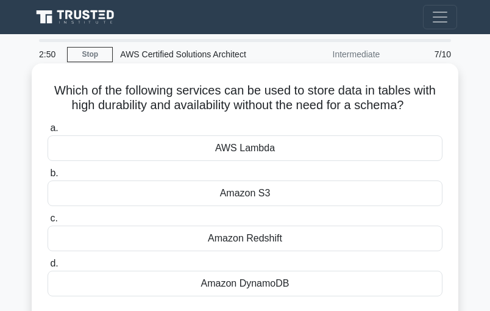
click at [262, 194] on div "Amazon S3" at bounding box center [245, 193] width 395 height 26
click at [48, 177] on input "b. Amazon S3" at bounding box center [48, 173] width 0 height 8
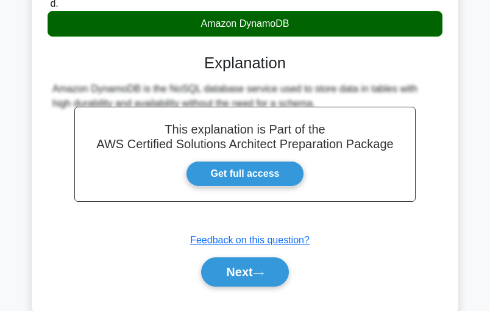
scroll to position [325, 0]
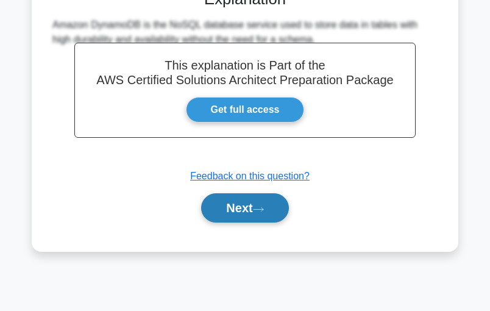
click at [257, 204] on button "Next" at bounding box center [244, 207] width 87 height 29
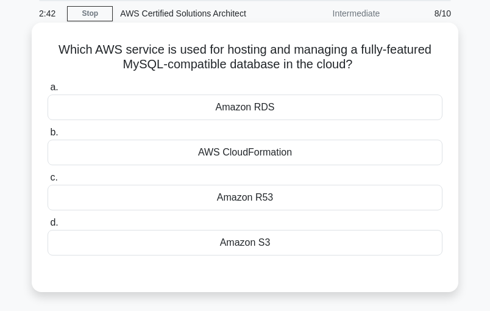
scroll to position [40, 0]
click at [260, 112] on div "Amazon RDS" at bounding box center [245, 108] width 395 height 26
click at [48, 92] on input "a. Amazon RDS" at bounding box center [48, 88] width 0 height 8
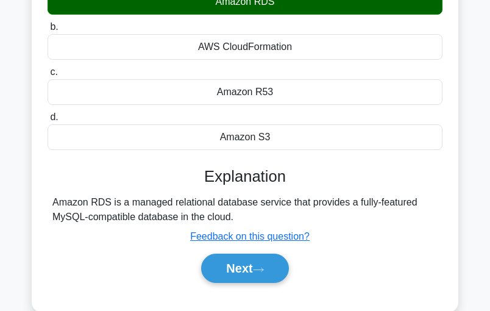
scroll to position [162, 0]
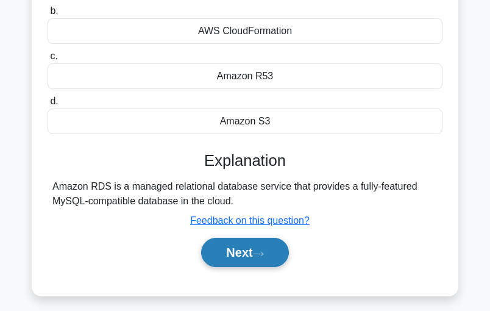
click at [243, 249] on button "Next" at bounding box center [244, 252] width 87 height 29
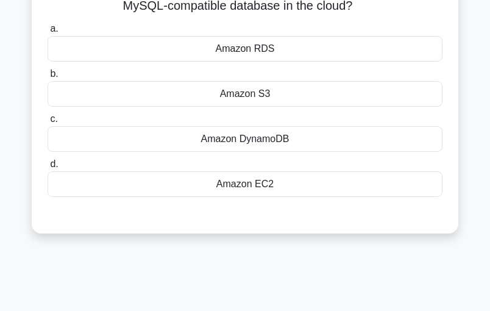
scroll to position [0, 0]
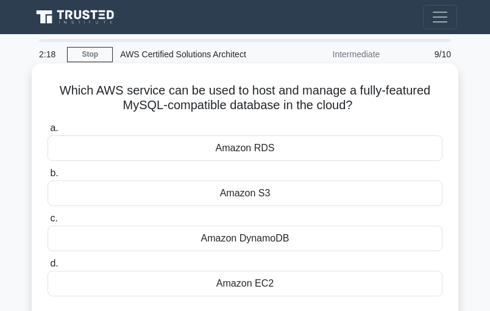
click at [267, 149] on div "Amazon RDS" at bounding box center [245, 148] width 395 height 26
click at [48, 132] on input "a. Amazon RDS" at bounding box center [48, 128] width 0 height 8
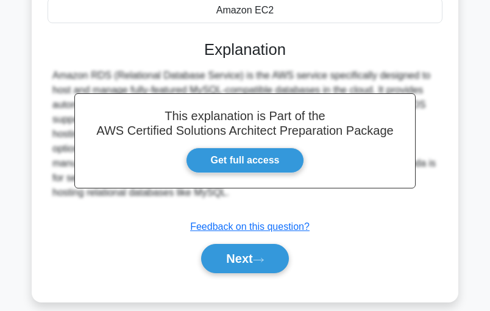
scroll to position [284, 0]
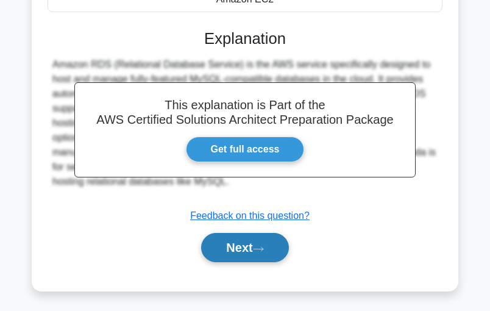
click at [249, 237] on button "Next" at bounding box center [244, 247] width 87 height 29
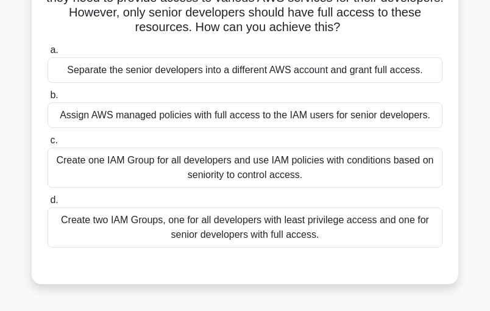
scroll to position [122, 0]
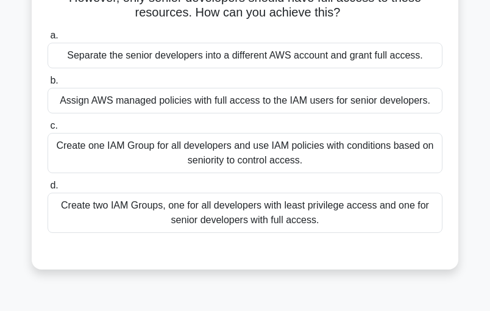
click at [212, 210] on div "Create two IAM Groups, one for all developers with least privilege access and o…" at bounding box center [245, 213] width 395 height 40
click at [169, 200] on div "Create two IAM Groups, one for all developers with least privilege access and o…" at bounding box center [245, 213] width 395 height 40
click at [158, 204] on div "Create two IAM Groups, one for all developers with least privilege access and o…" at bounding box center [245, 213] width 395 height 40
click at [48, 190] on input "d. Create two IAM Groups, one for all developers with least privilege access an…" at bounding box center [48, 186] width 0 height 8
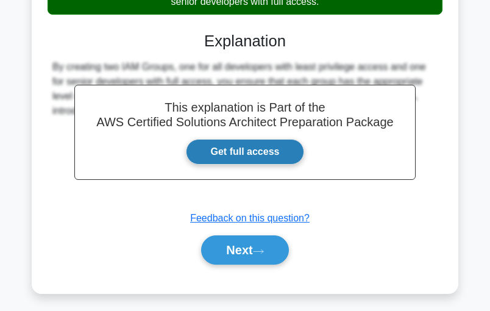
scroll to position [344, 0]
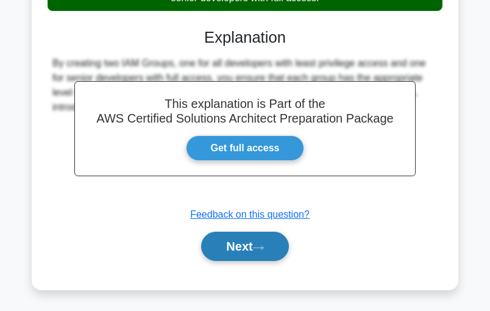
click at [229, 245] on button "Next" at bounding box center [244, 246] width 87 height 29
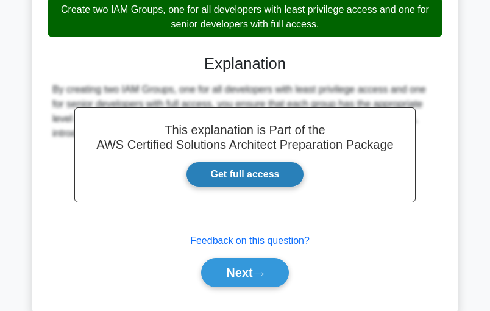
scroll to position [304, 0]
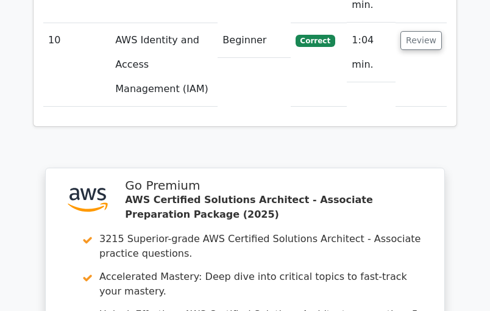
scroll to position [2220, 0]
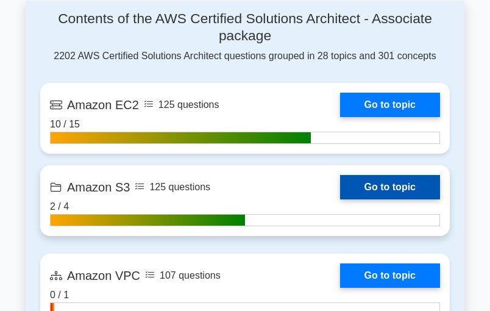
scroll to position [772, 0]
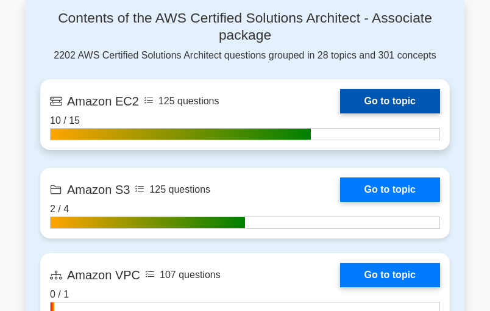
click at [396, 91] on link "Go to topic" at bounding box center [390, 101] width 100 height 24
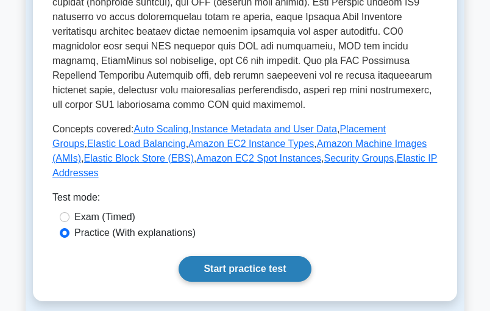
scroll to position [488, 0]
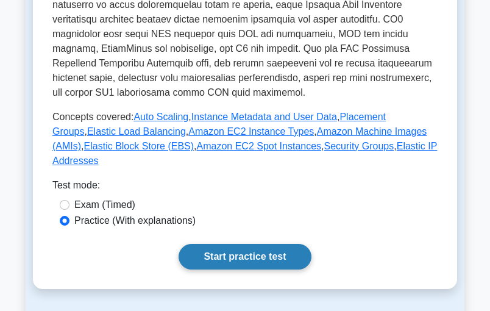
click at [240, 244] on link "Start practice test" at bounding box center [245, 257] width 132 height 26
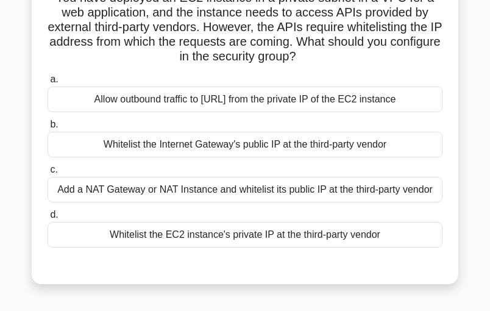
scroll to position [122, 0]
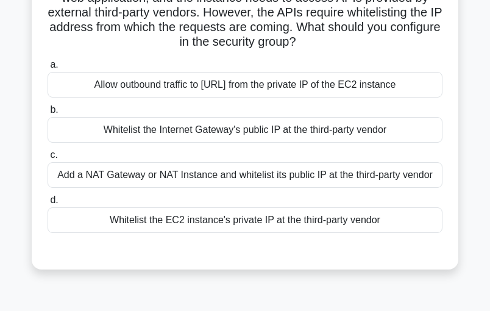
drag, startPoint x: 323, startPoint y: 173, endPoint x: 80, endPoint y: 180, distance: 242.7
click at [314, 176] on div "Add a NAT Gateway or NAT Instance and whitelist its public IP at the third-part…" at bounding box center [245, 175] width 395 height 26
click at [258, 176] on div "Add a NAT Gateway or NAT Instance and whitelist its public IP at the third-part…" at bounding box center [245, 175] width 395 height 26
click at [48, 159] on input "c. Add a NAT Gateway or NAT Instance and whitelist its public IP at the third-p…" at bounding box center [48, 155] width 0 height 8
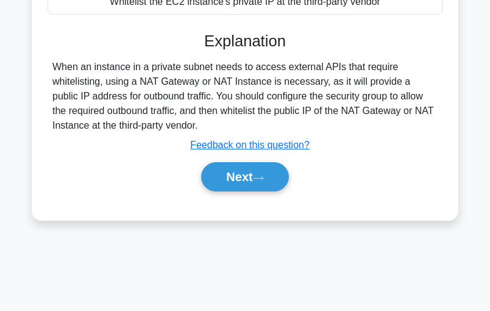
scroll to position [342, 0]
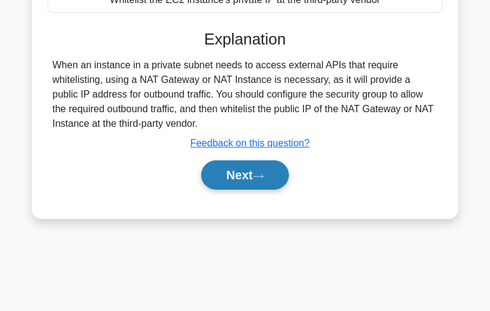
click at [248, 187] on button "Next" at bounding box center [244, 174] width 87 height 29
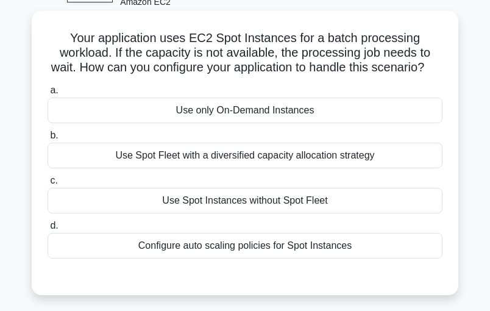
scroll to position [81, 0]
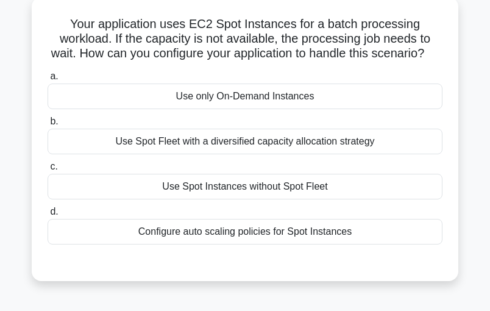
click at [279, 244] on div "Configure auto scaling policies for Spot Instances" at bounding box center [245, 232] width 395 height 26
click at [48, 216] on input "d. Configure auto scaling policies for Spot Instances" at bounding box center [48, 212] width 0 height 8
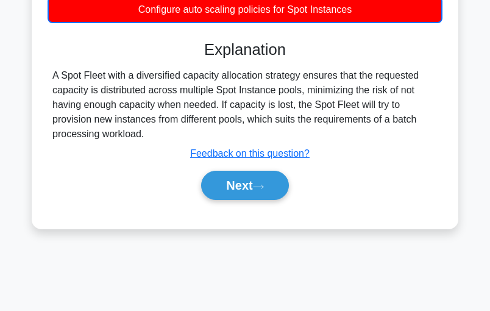
scroll to position [325, 0]
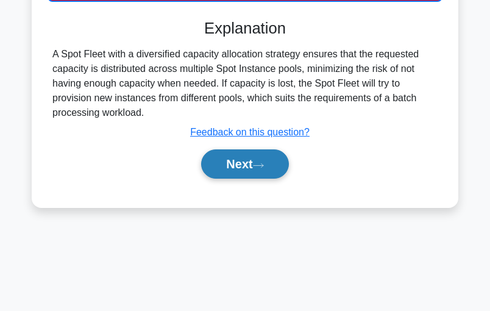
click at [233, 179] on button "Next" at bounding box center [244, 163] width 87 height 29
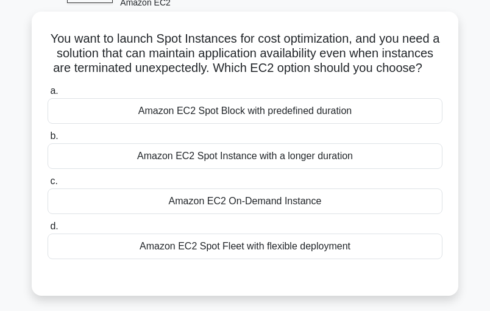
scroll to position [81, 0]
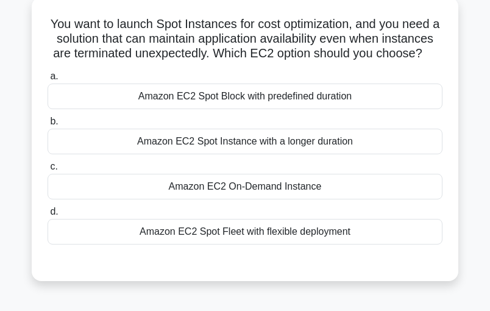
click at [248, 199] on div "Amazon EC2 On-Demand Instance" at bounding box center [245, 187] width 395 height 26
click at [48, 171] on input "c. Amazon EC2 On-Demand Instance" at bounding box center [48, 167] width 0 height 8
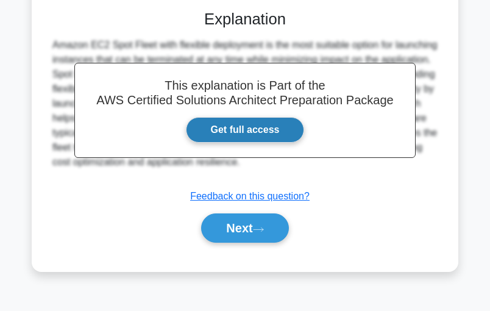
scroll to position [342, 0]
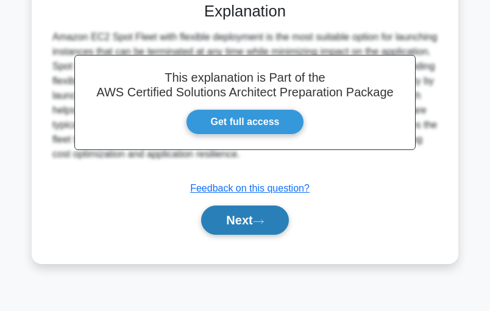
click at [252, 235] on button "Next" at bounding box center [244, 219] width 87 height 29
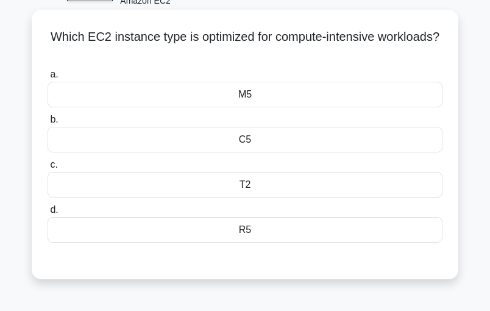
scroll to position [57, 0]
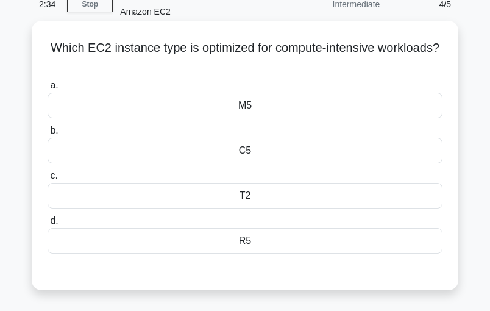
click at [258, 151] on div "C5" at bounding box center [245, 151] width 395 height 26
click at [48, 135] on input "b. C5" at bounding box center [48, 131] width 0 height 8
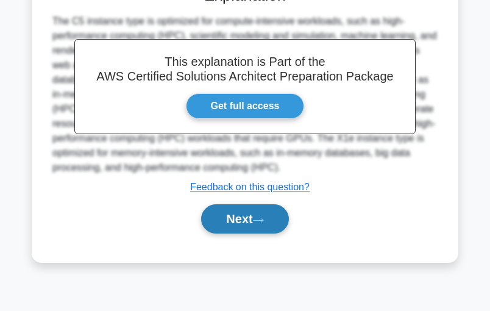
click at [257, 217] on icon at bounding box center [258, 220] width 11 height 7
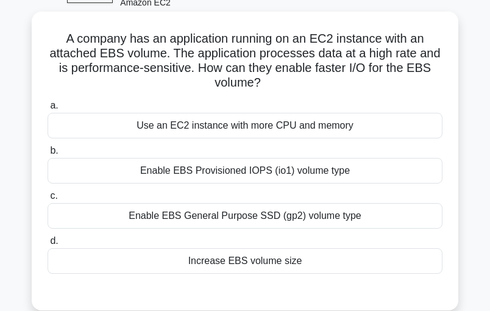
scroll to position [81, 0]
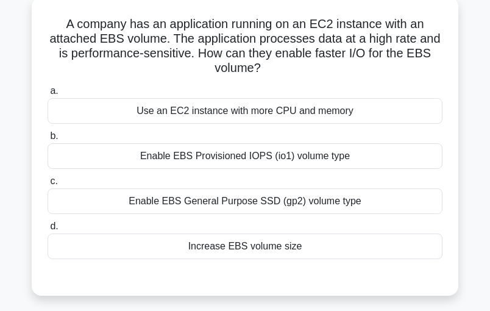
click at [266, 159] on div "Enable EBS Provisioned IOPS (io1) volume type" at bounding box center [245, 156] width 395 height 26
click at [48, 140] on input "b. Enable EBS Provisioned IOPS (io1) volume type" at bounding box center [48, 136] width 0 height 8
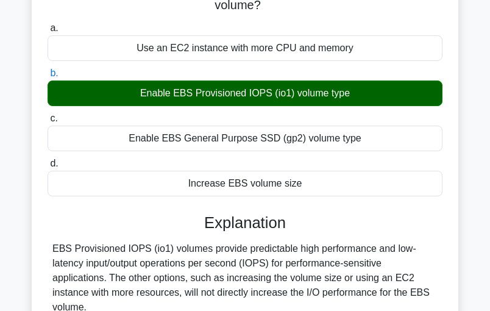
scroll to position [284, 0]
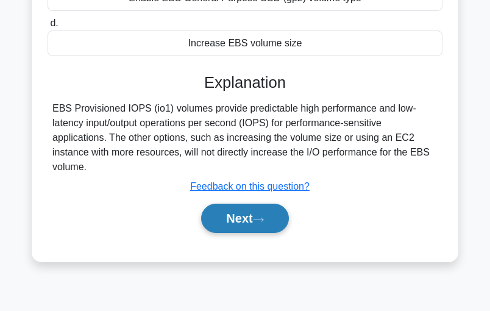
click at [262, 211] on button "Next" at bounding box center [244, 218] width 87 height 29
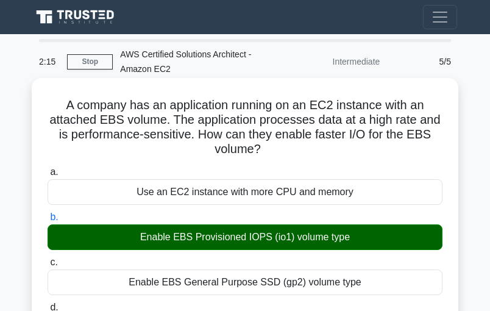
scroll to position [0, 0]
